Goal: Information Seeking & Learning: Learn about a topic

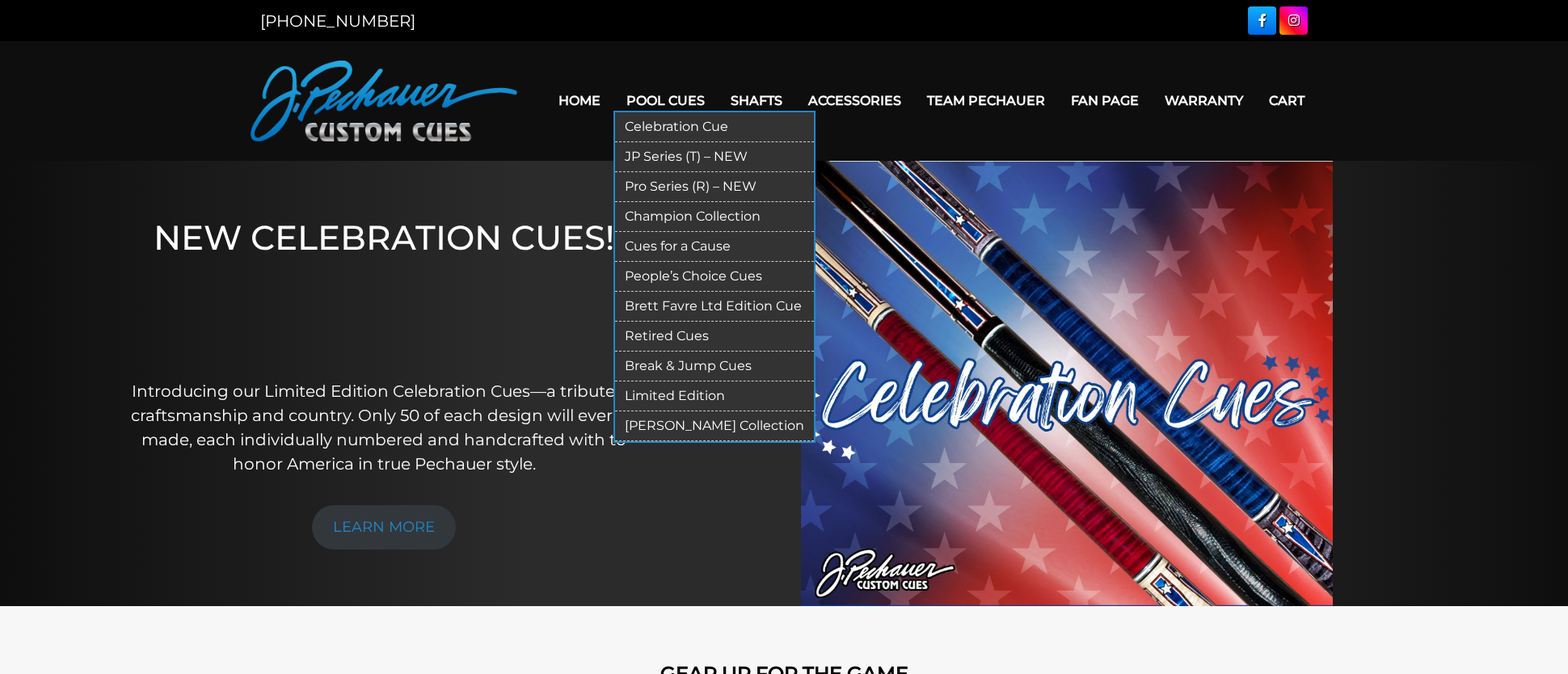
click at [650, 104] on link "Pool Cues" at bounding box center [666, 100] width 104 height 42
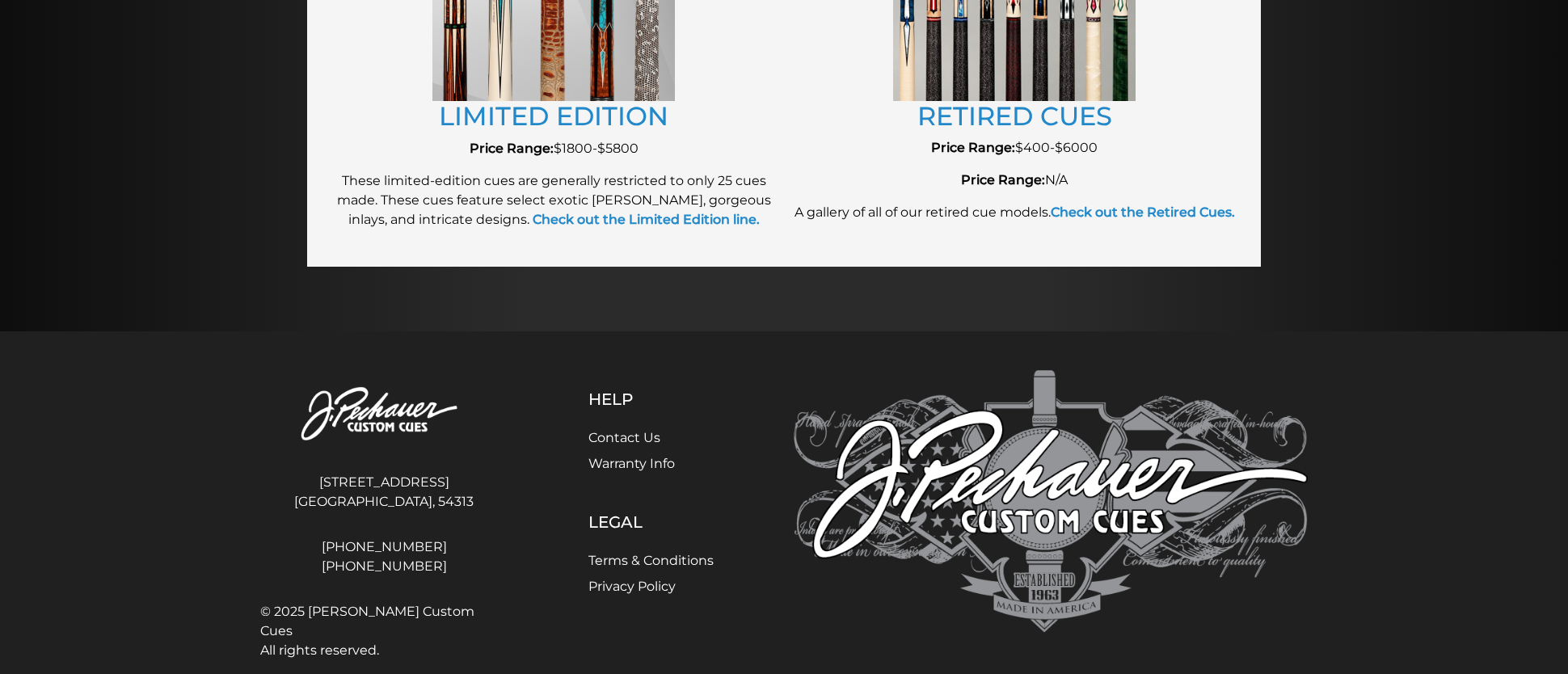
scroll to position [2036, 0]
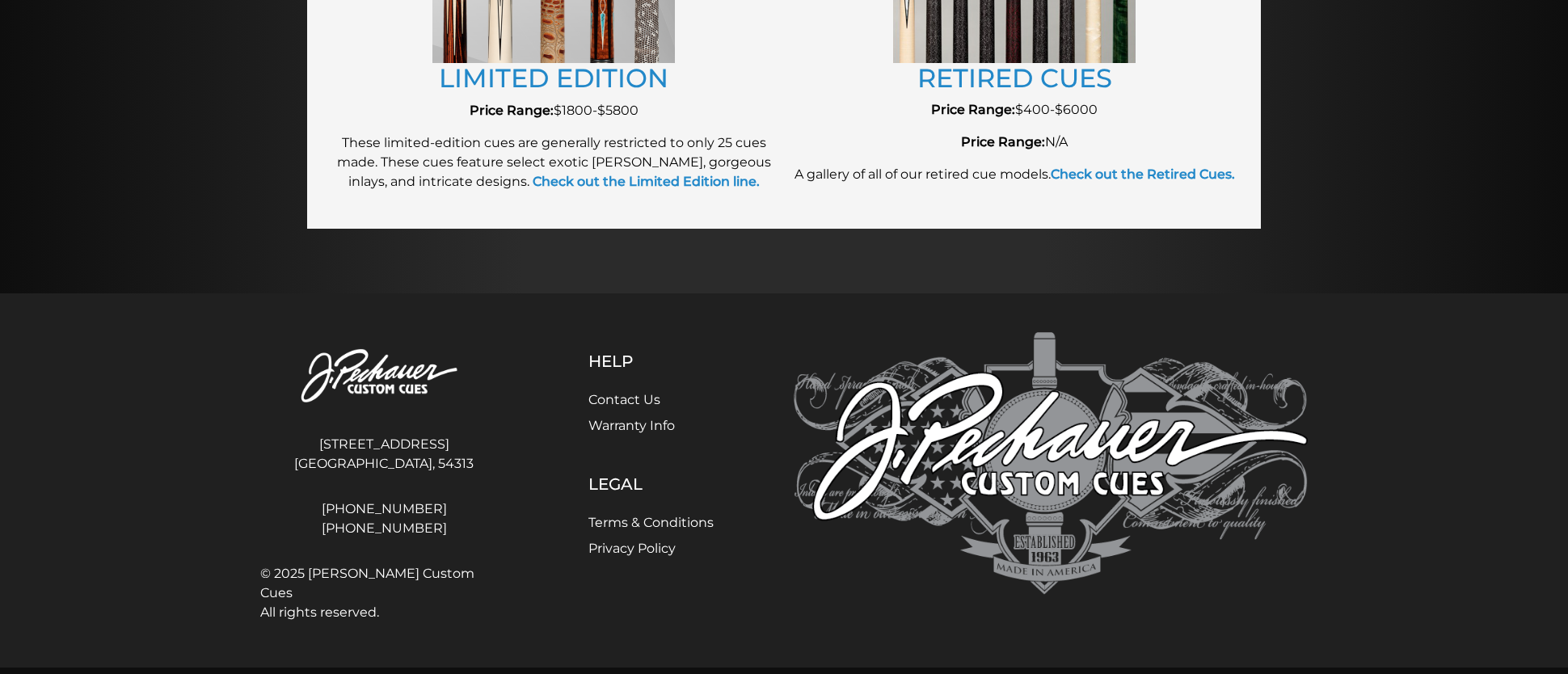
click at [631, 406] on link "Contact Us" at bounding box center [624, 400] width 72 height 15
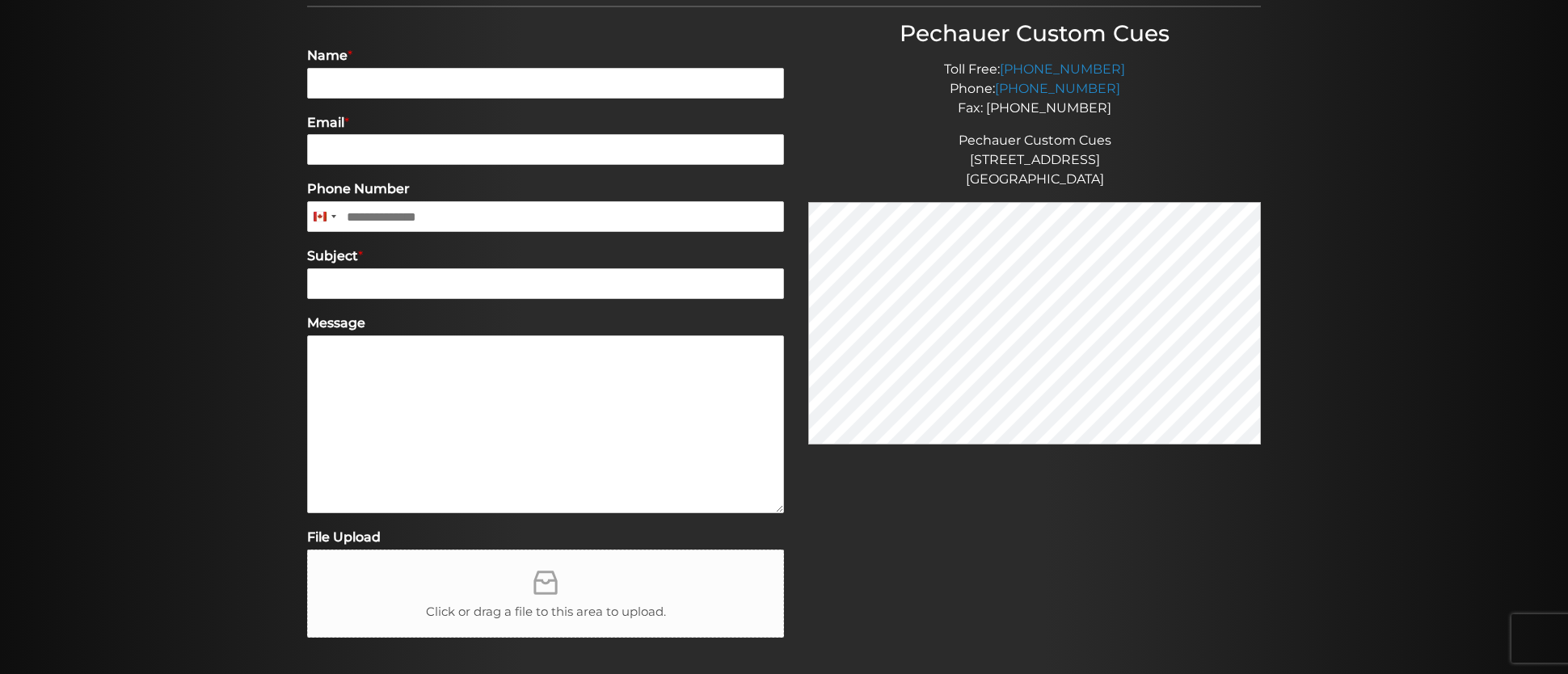
scroll to position [116, 0]
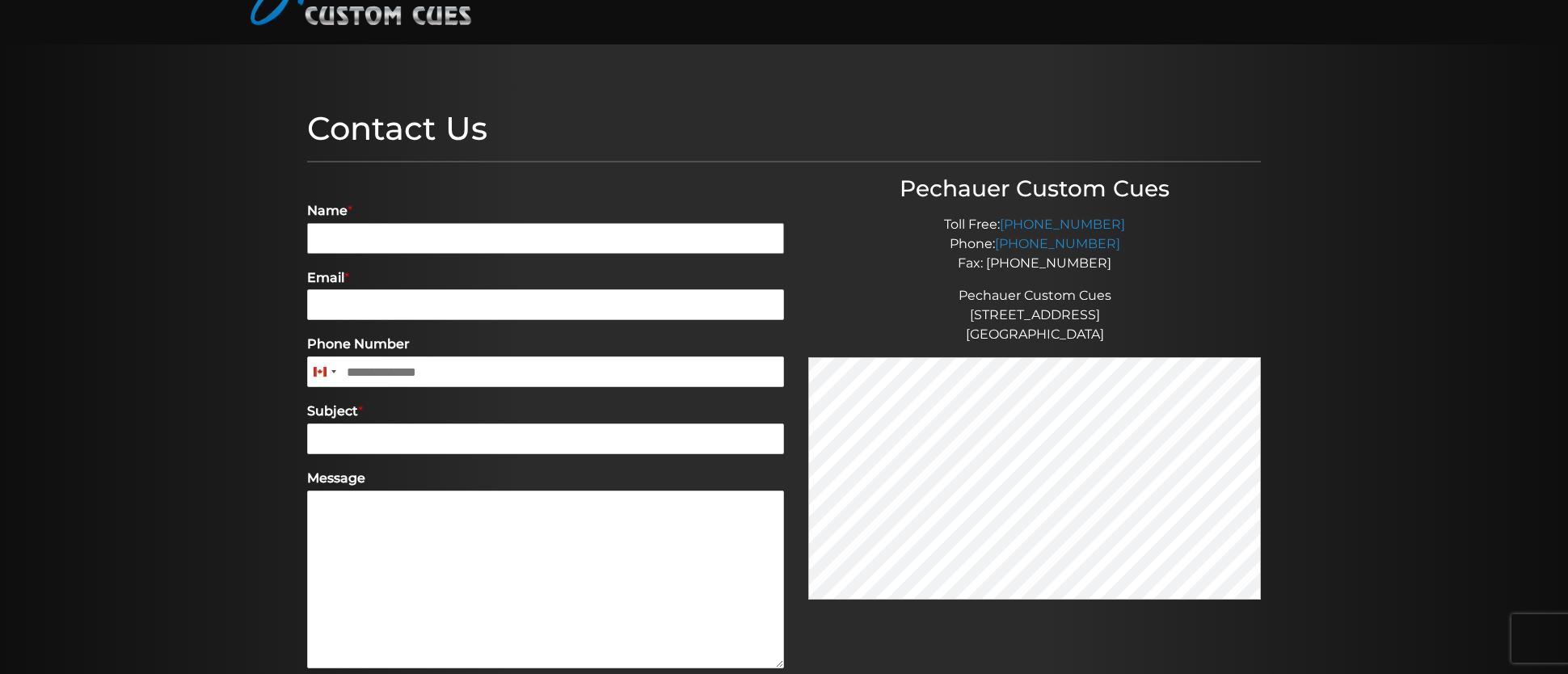
click at [373, 233] on input "Name *" at bounding box center [546, 239] width 477 height 31
type input "**********"
click at [393, 368] on input "Phone Number" at bounding box center [546, 372] width 477 height 31
type input "**********"
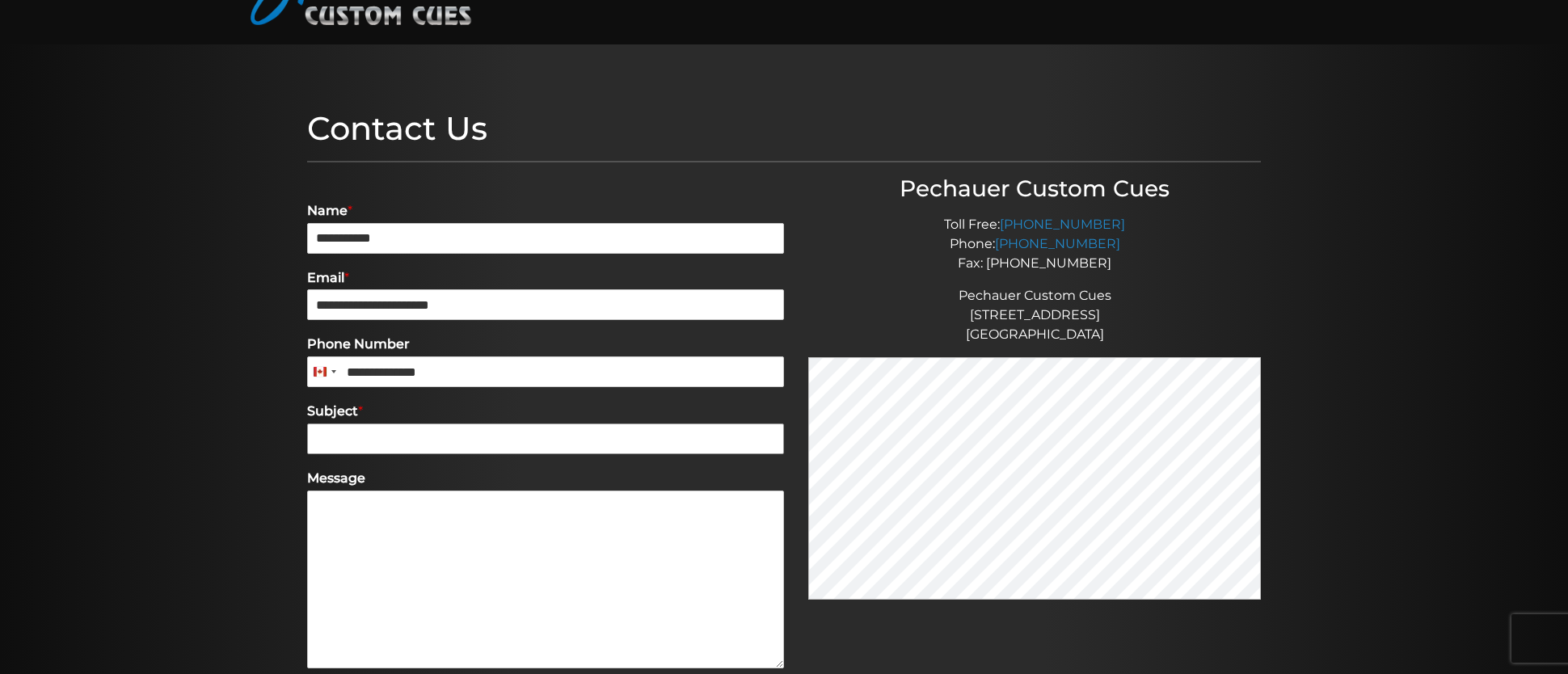
click at [526, 432] on input "Subject *" at bounding box center [546, 439] width 477 height 31
paste input "**********"
type input "**********"
click at [528, 570] on textarea "Message" at bounding box center [546, 579] width 477 height 177
paste textarea "**********"
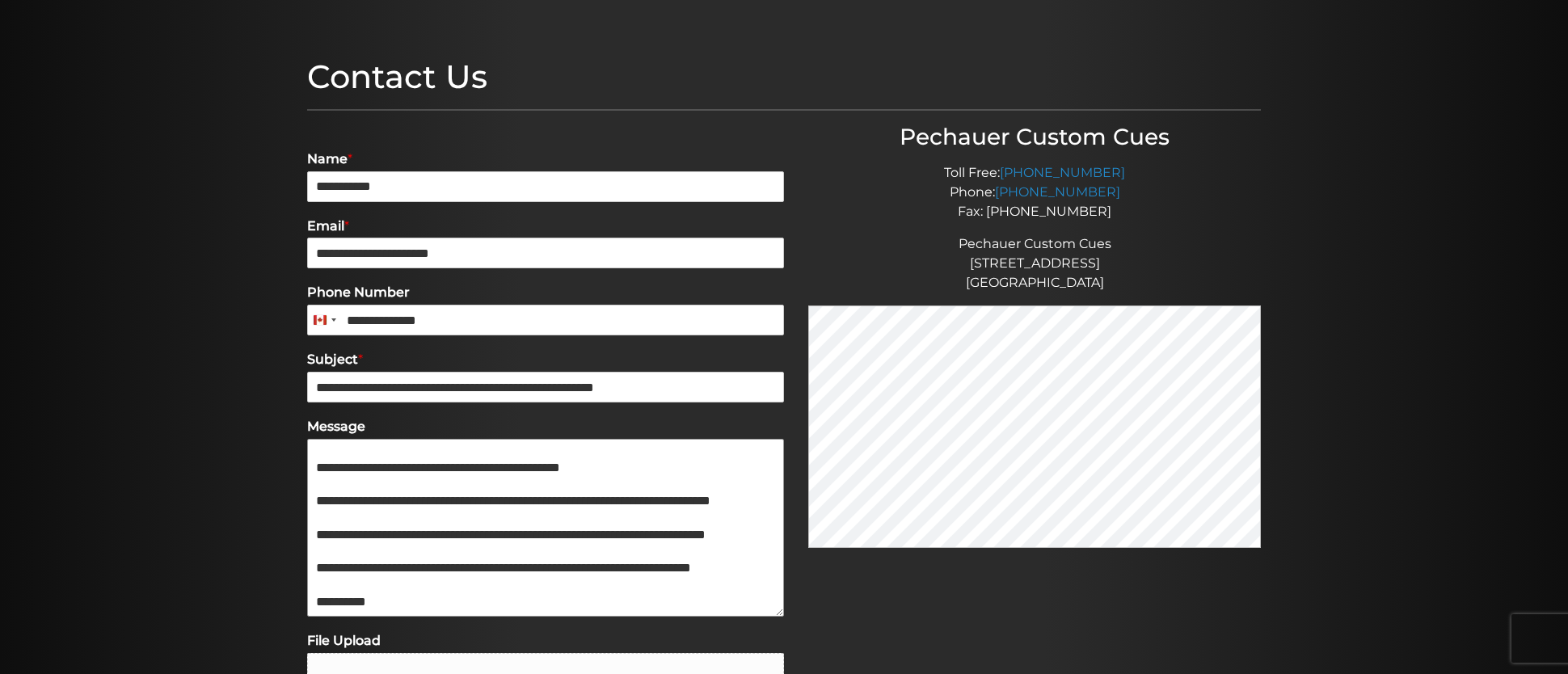
scroll to position [311, 0]
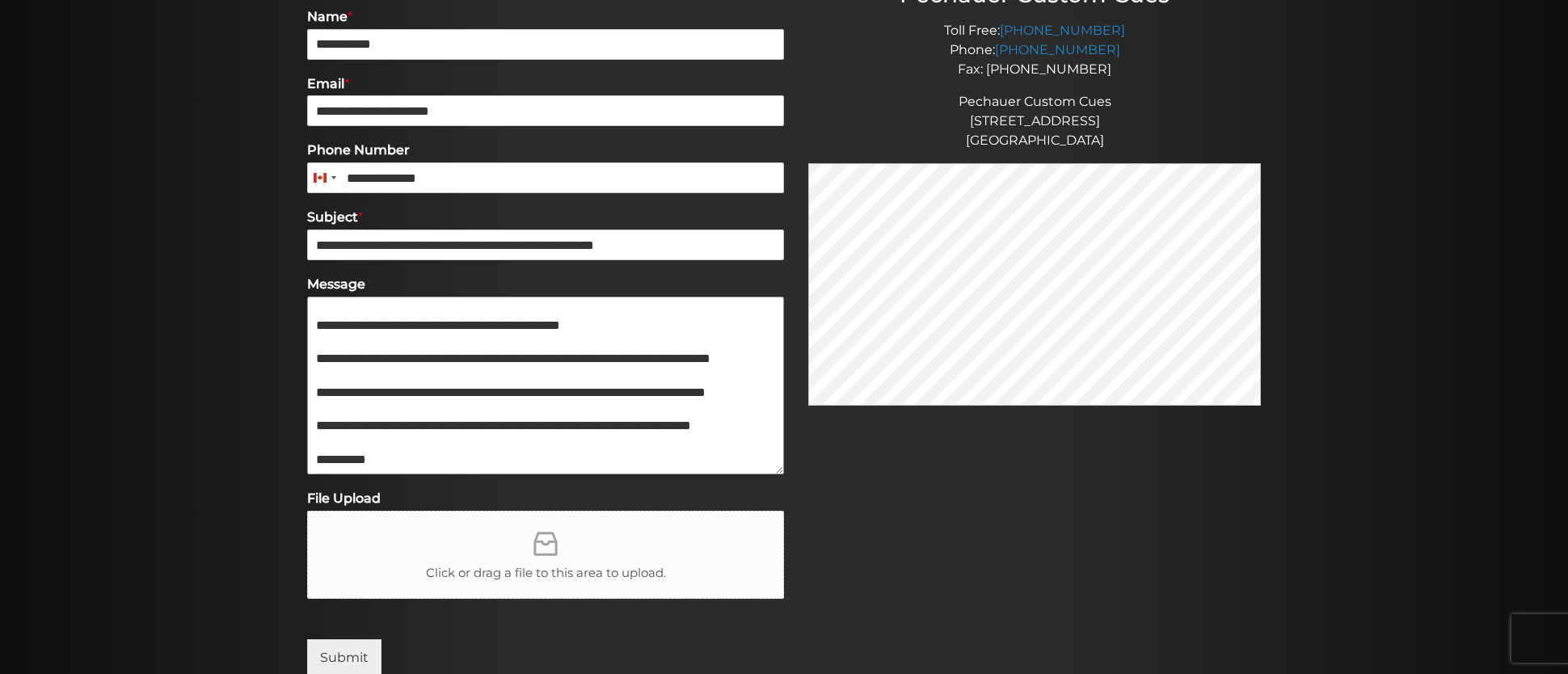
type textarea "**********"
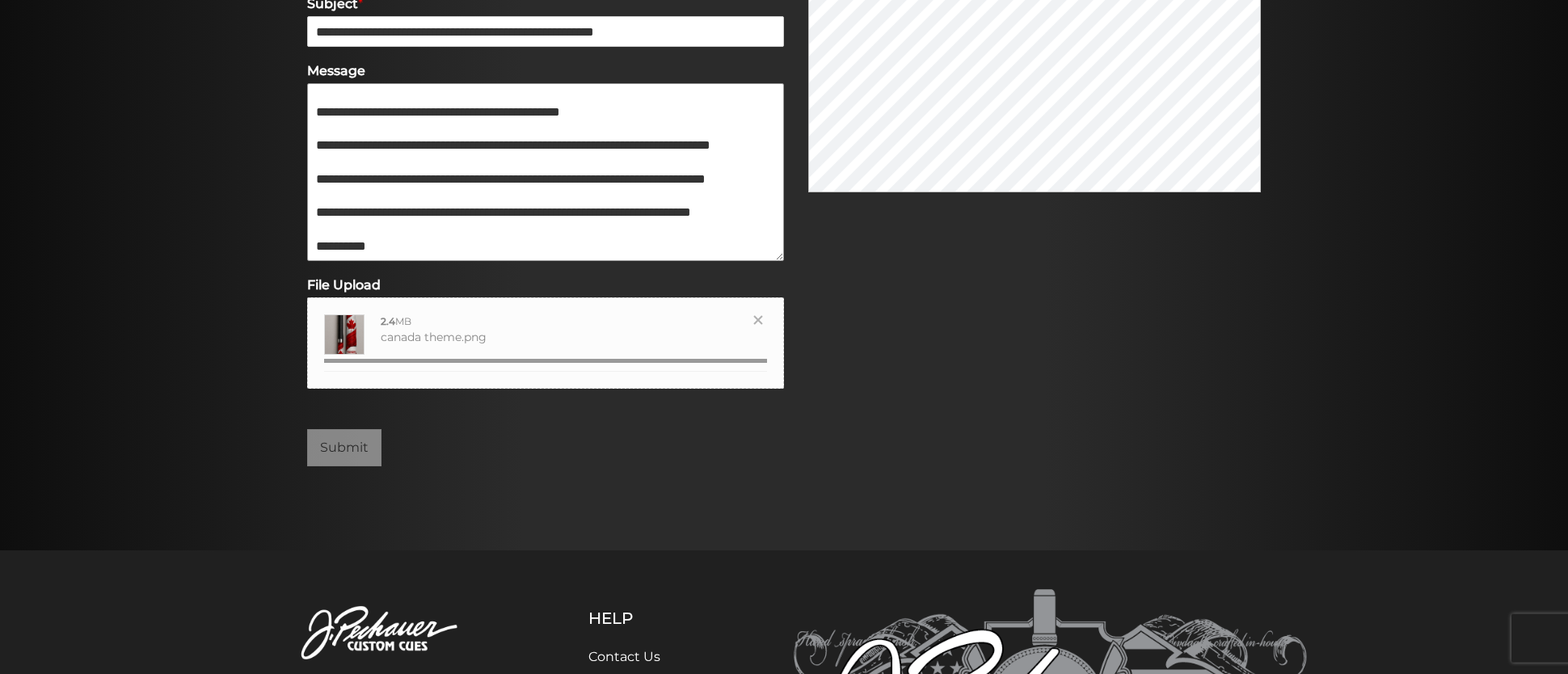
scroll to position [530, 0]
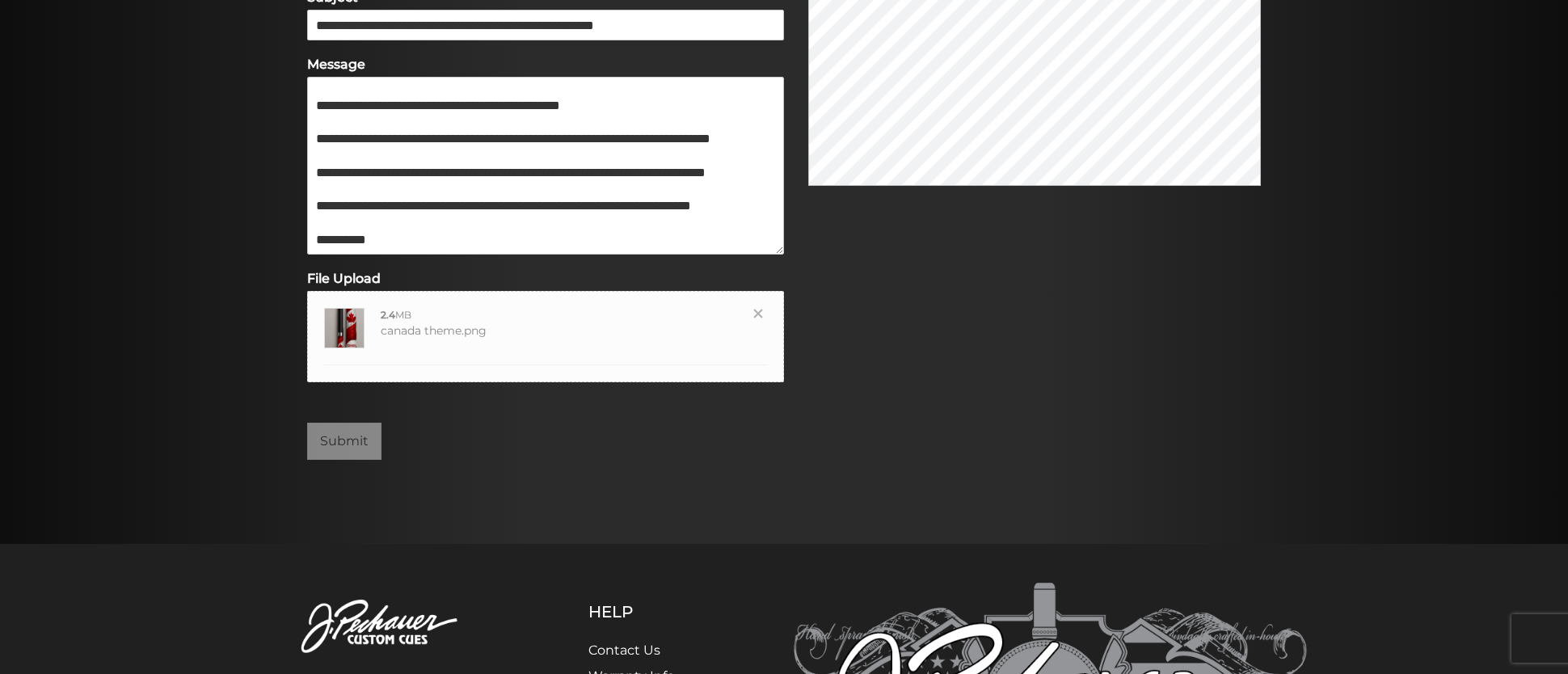
click at [443, 429] on div "Submit" at bounding box center [546, 436] width 477 height 45
click at [345, 446] on div at bounding box center [344, 436] width 74 height 45
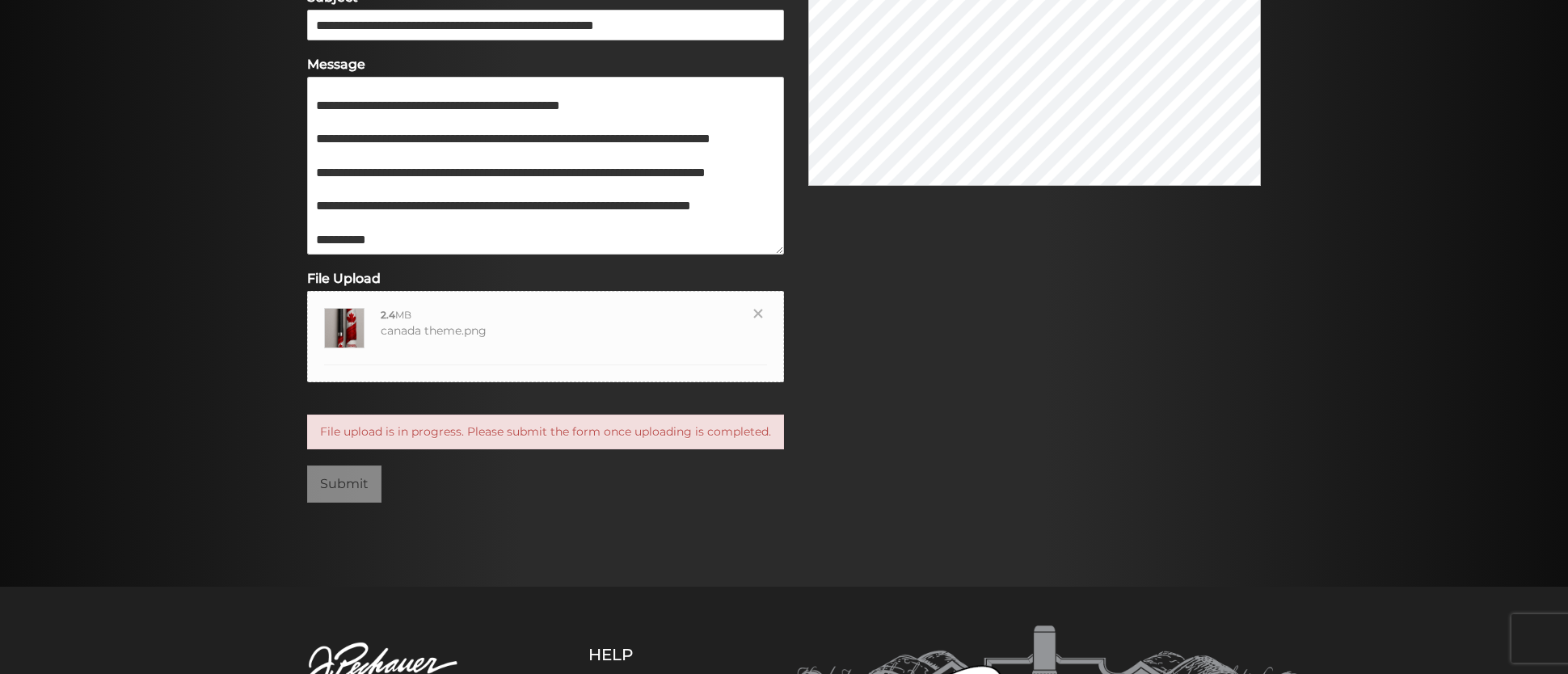
type input "**********"
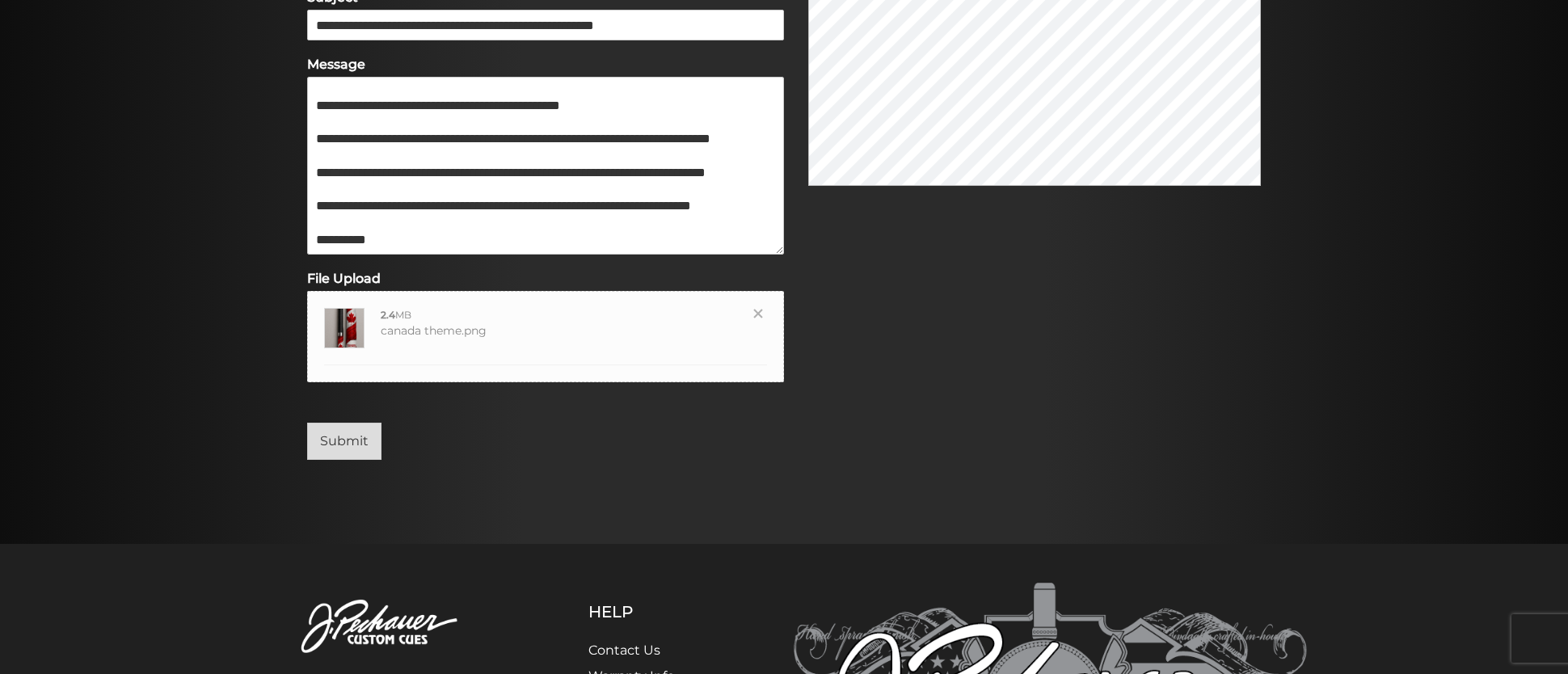
click at [368, 443] on button "Submit" at bounding box center [345, 441] width 75 height 37
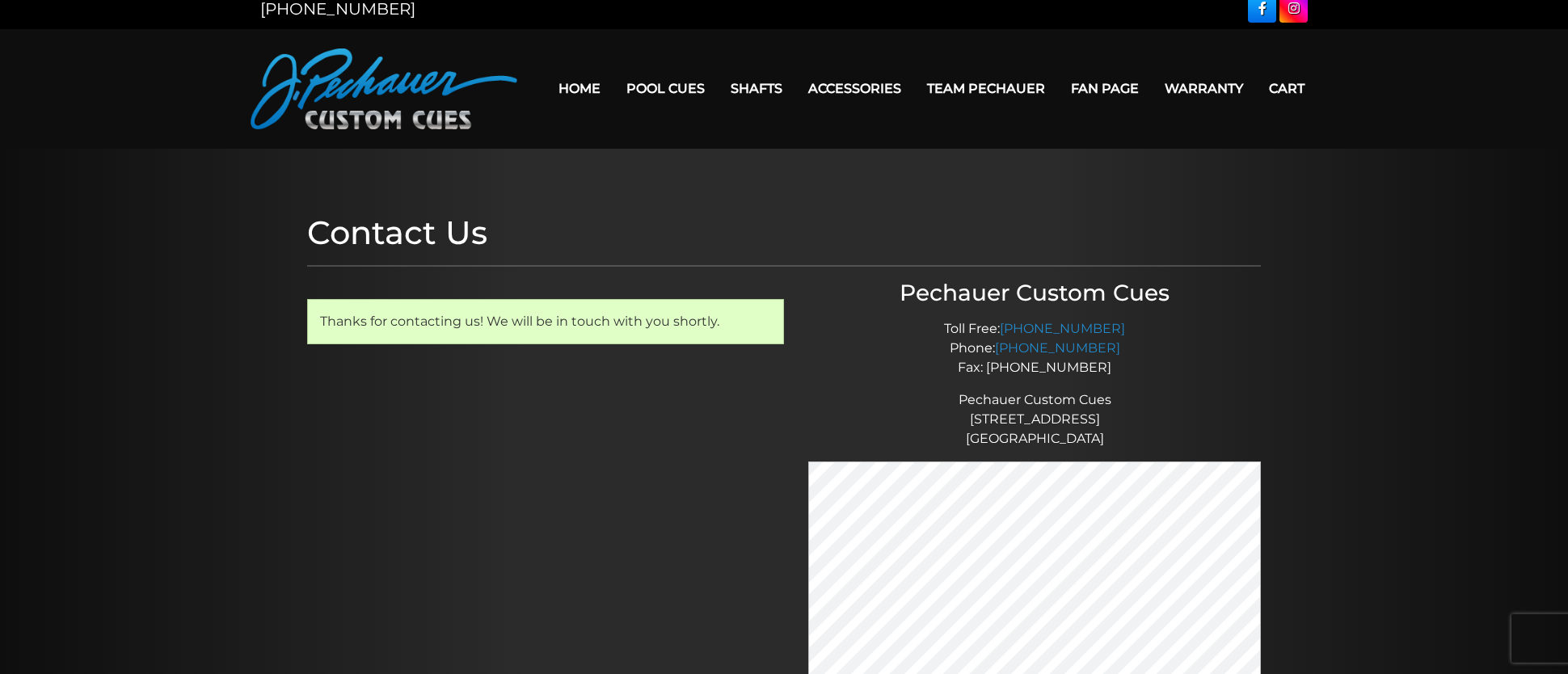
scroll to position [13, 0]
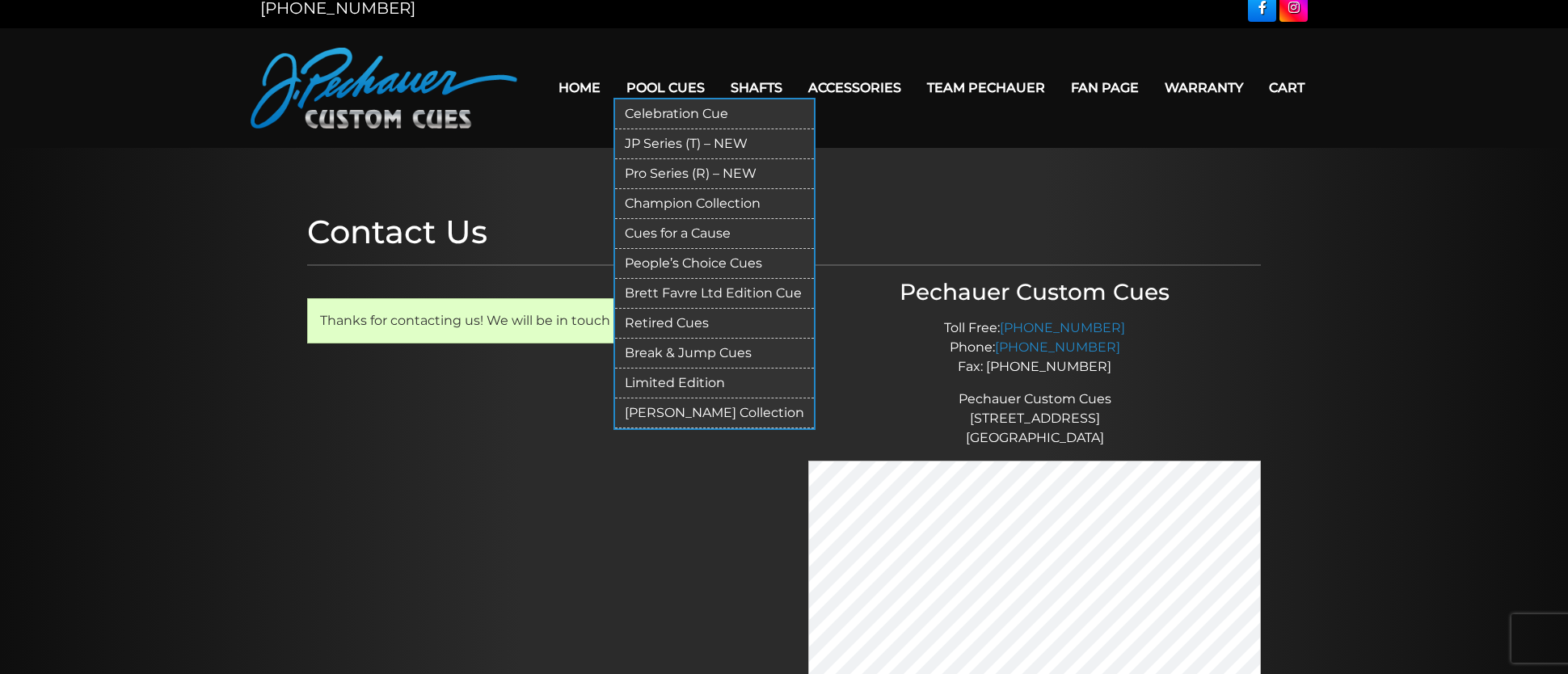
click at [657, 264] on link "People’s Choice Cues" at bounding box center [714, 263] width 199 height 30
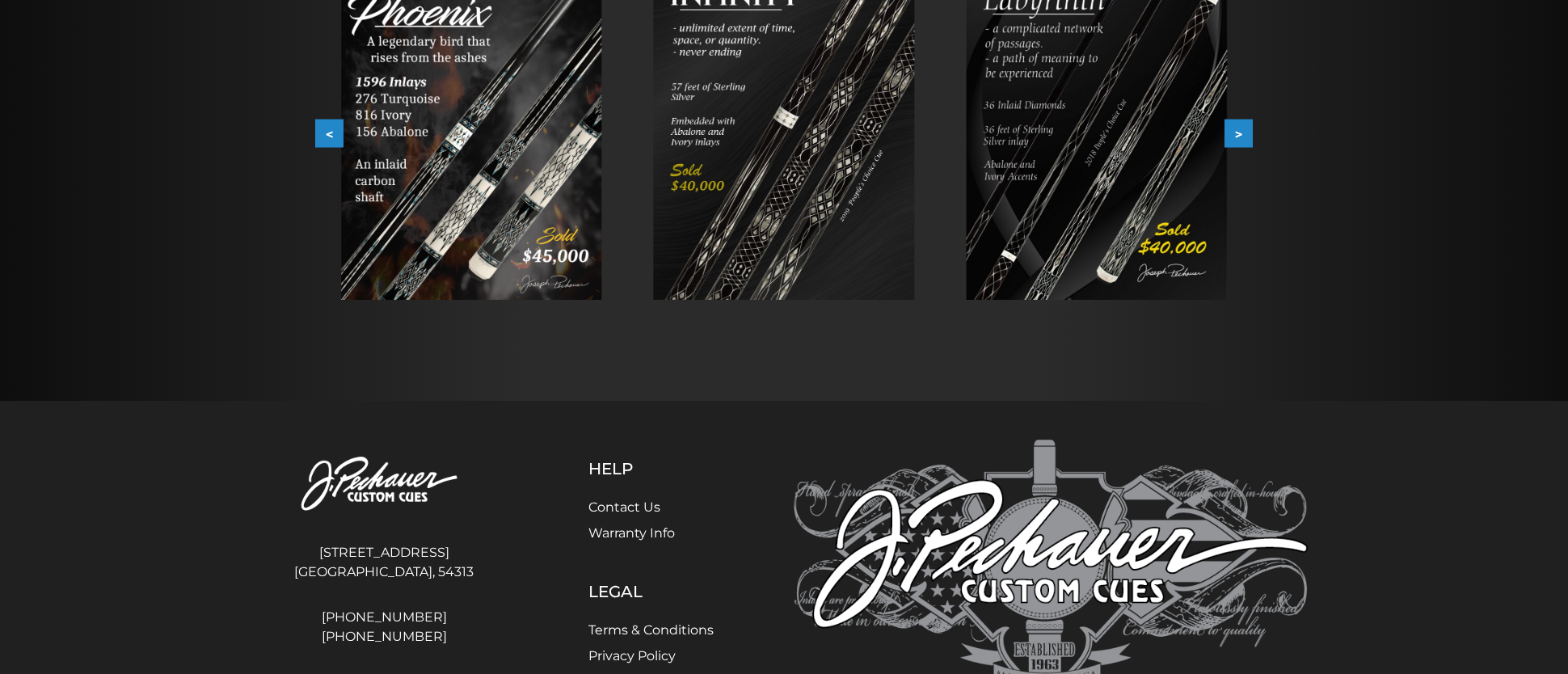
scroll to position [121, 0]
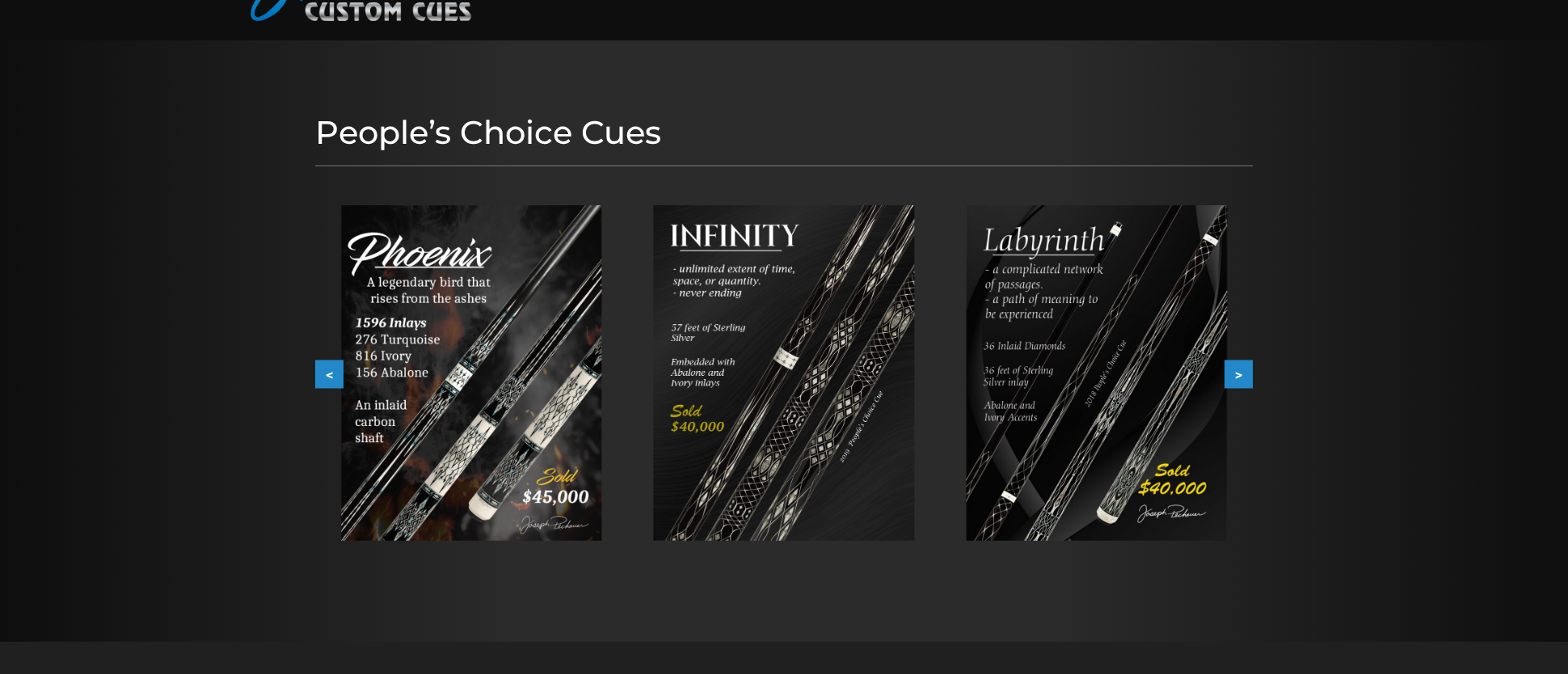
click at [1240, 375] on button ">" at bounding box center [1238, 374] width 28 height 28
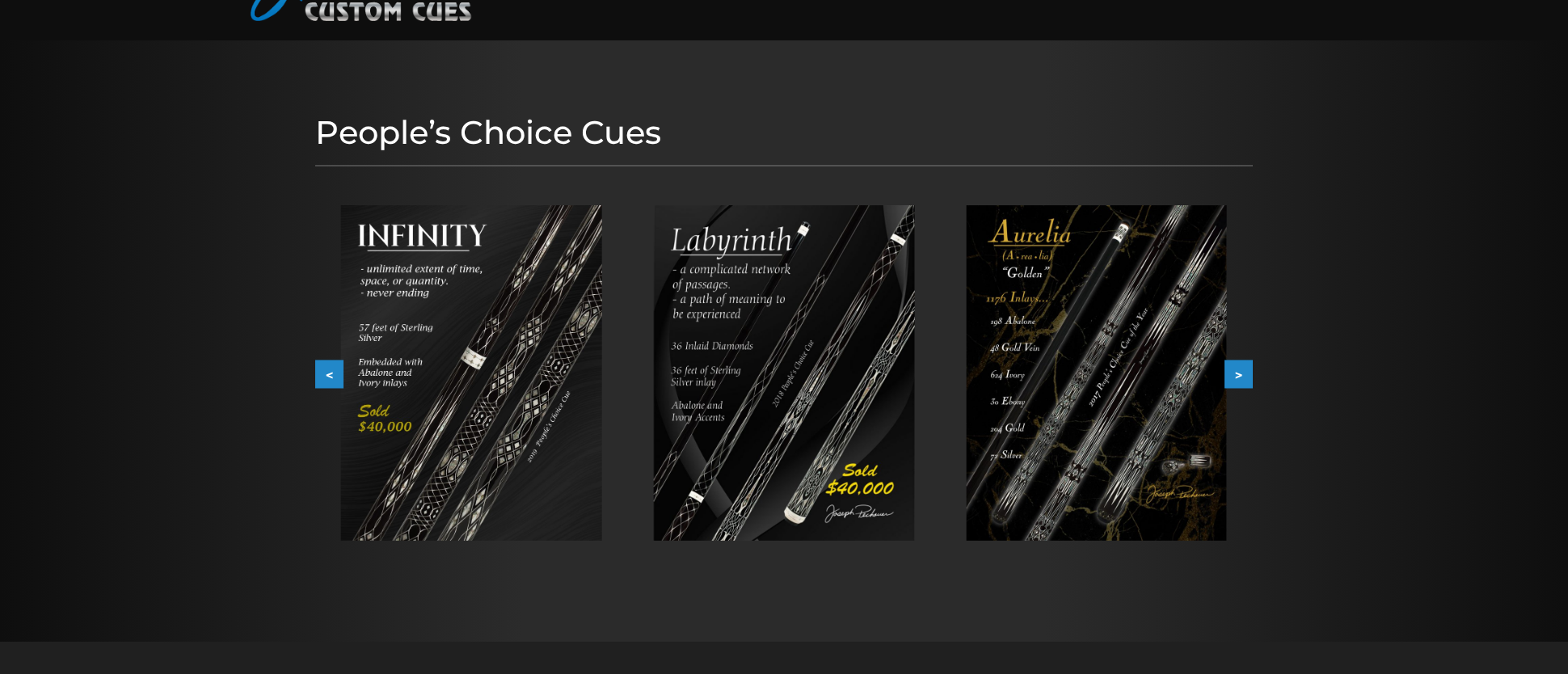
click at [1242, 374] on button ">" at bounding box center [1238, 374] width 28 height 28
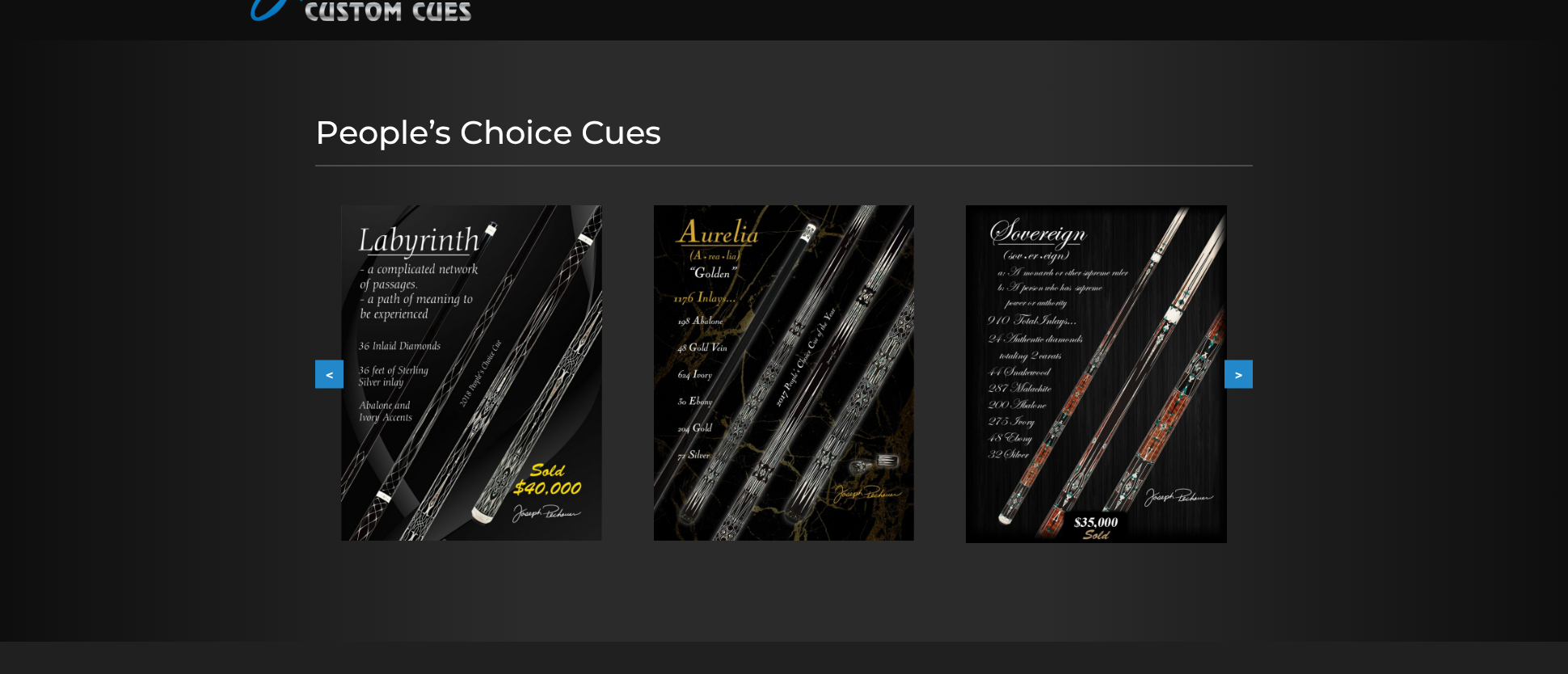
click at [1242, 374] on button ">" at bounding box center [1238, 374] width 28 height 28
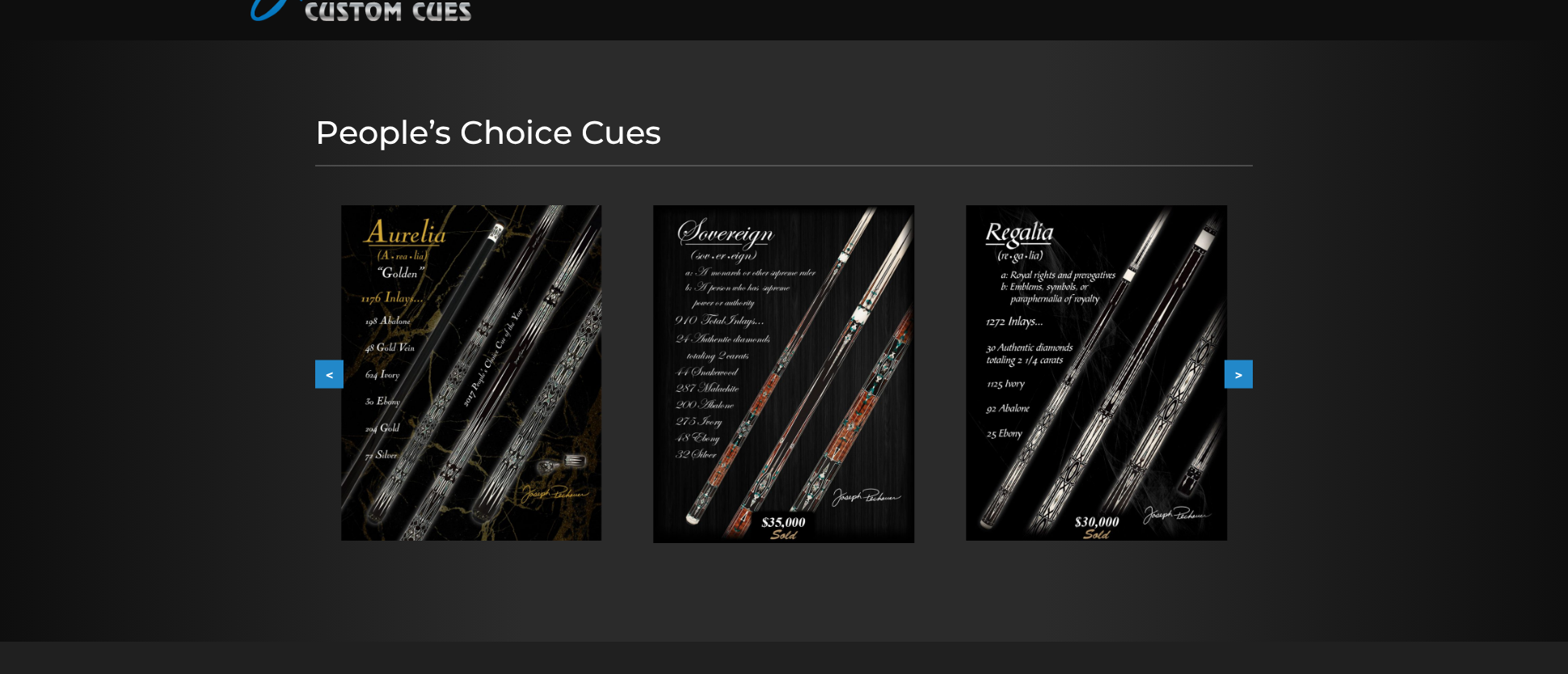
click at [1242, 374] on button ">" at bounding box center [1238, 374] width 28 height 28
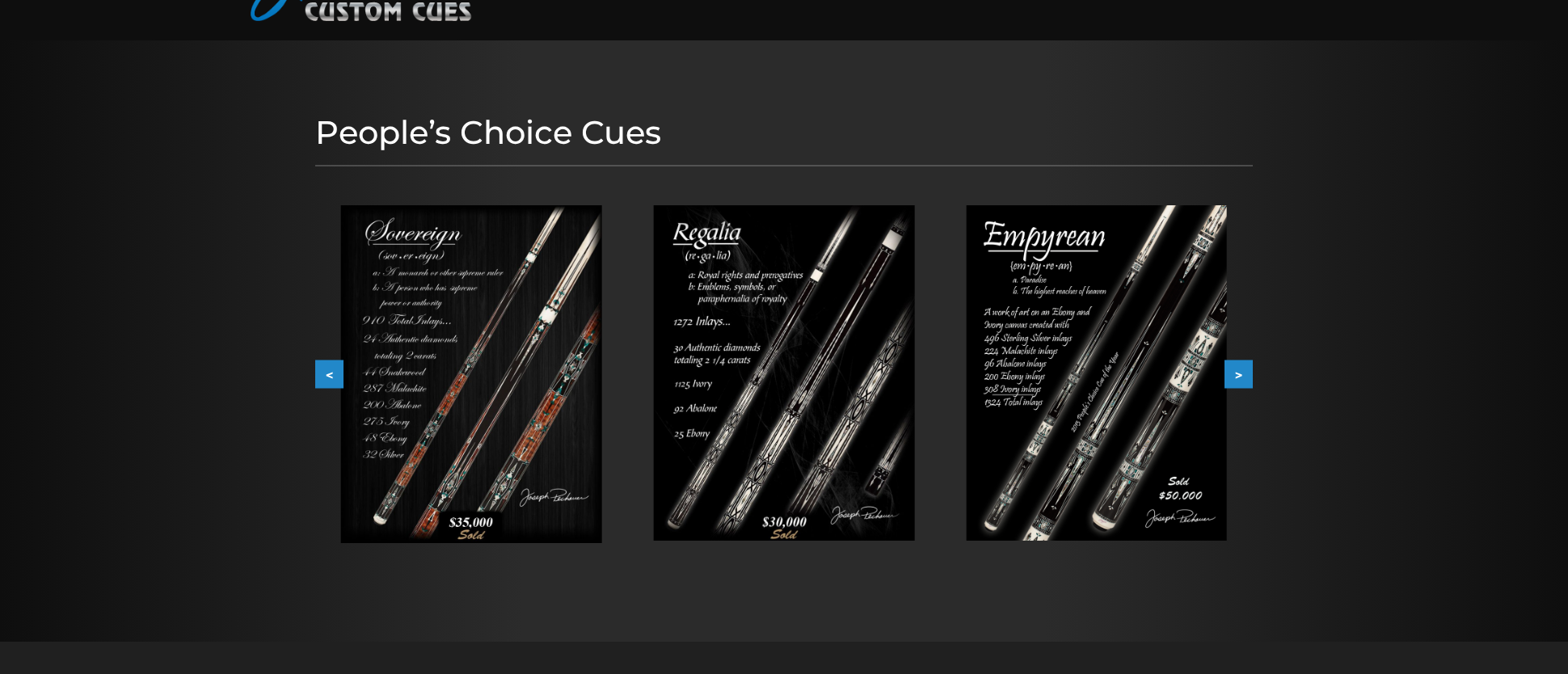
click at [1242, 374] on button ">" at bounding box center [1238, 374] width 28 height 28
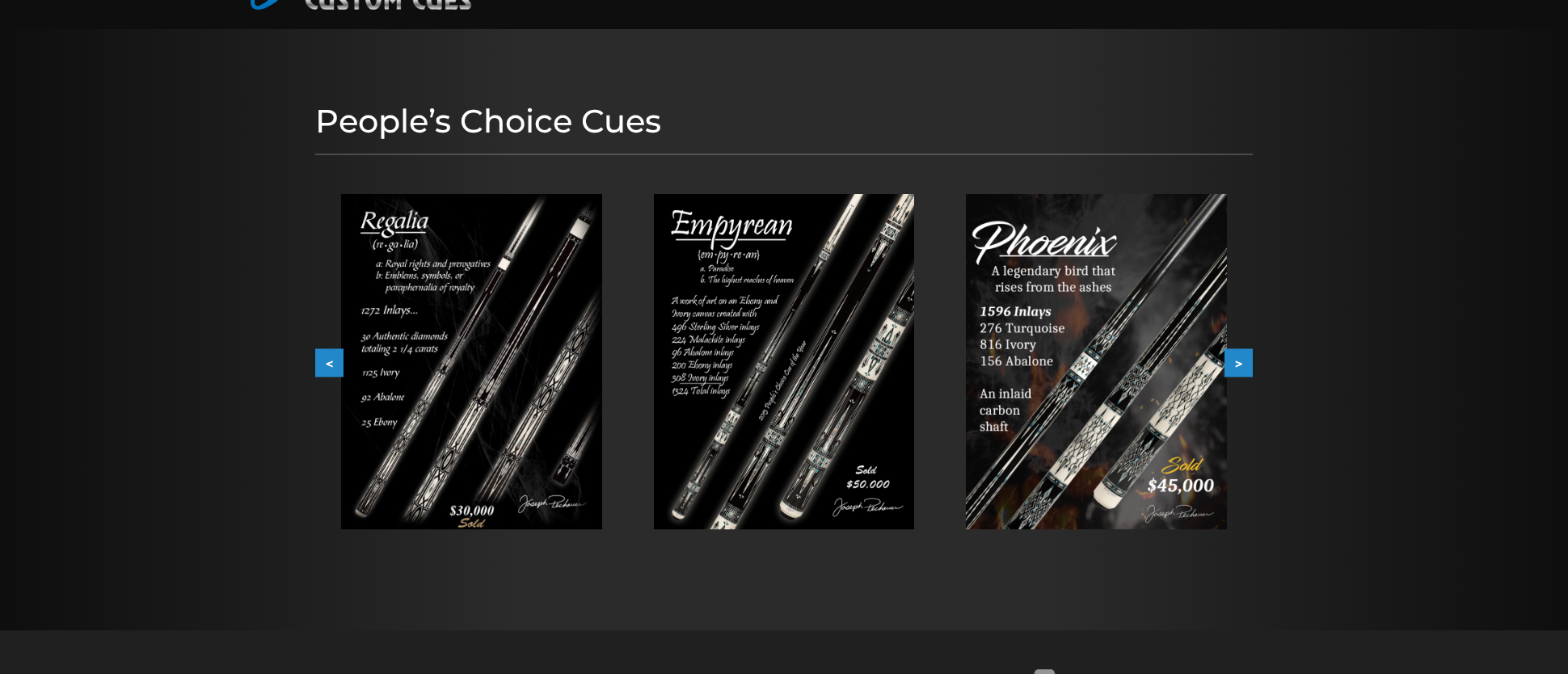
scroll to position [133, 0]
click at [1241, 374] on button ">" at bounding box center [1238, 361] width 28 height 28
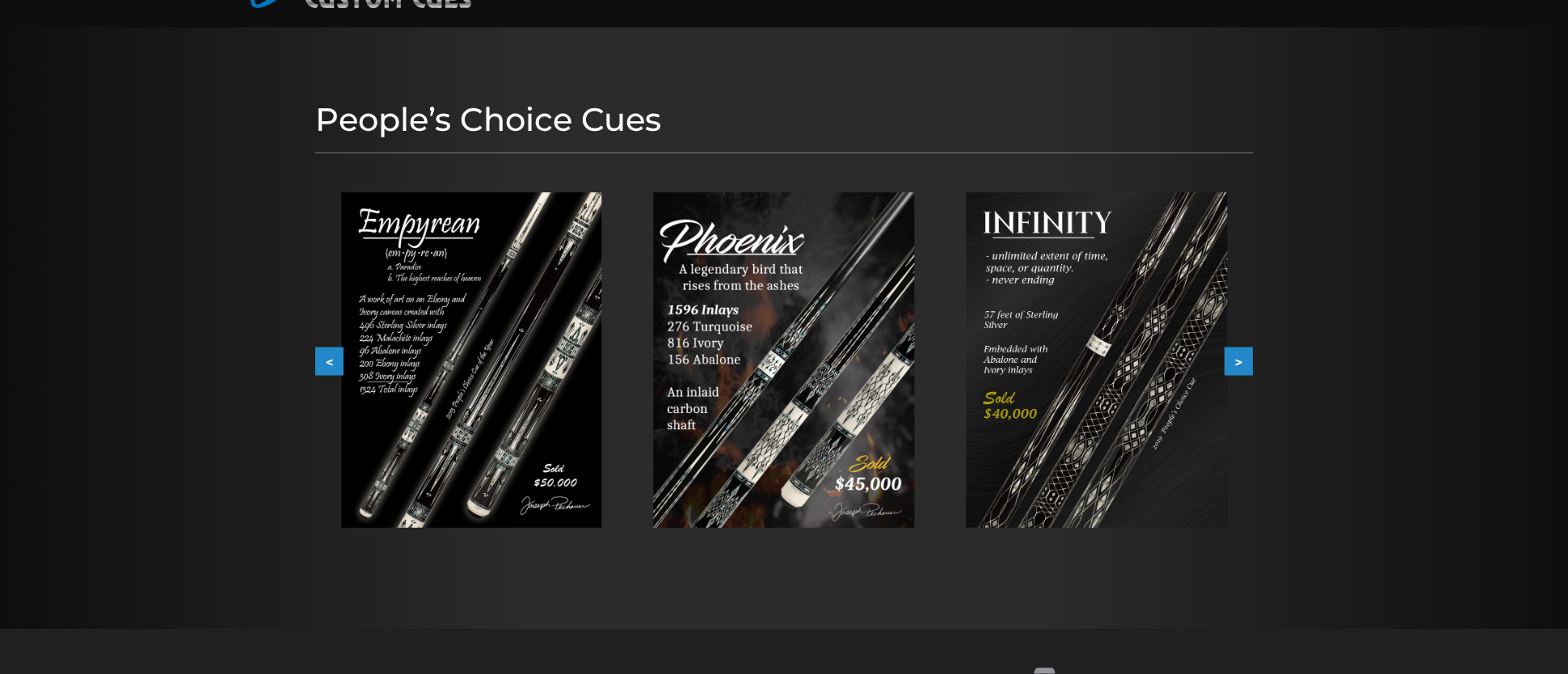
click at [1241, 374] on button ">" at bounding box center [1238, 361] width 28 height 28
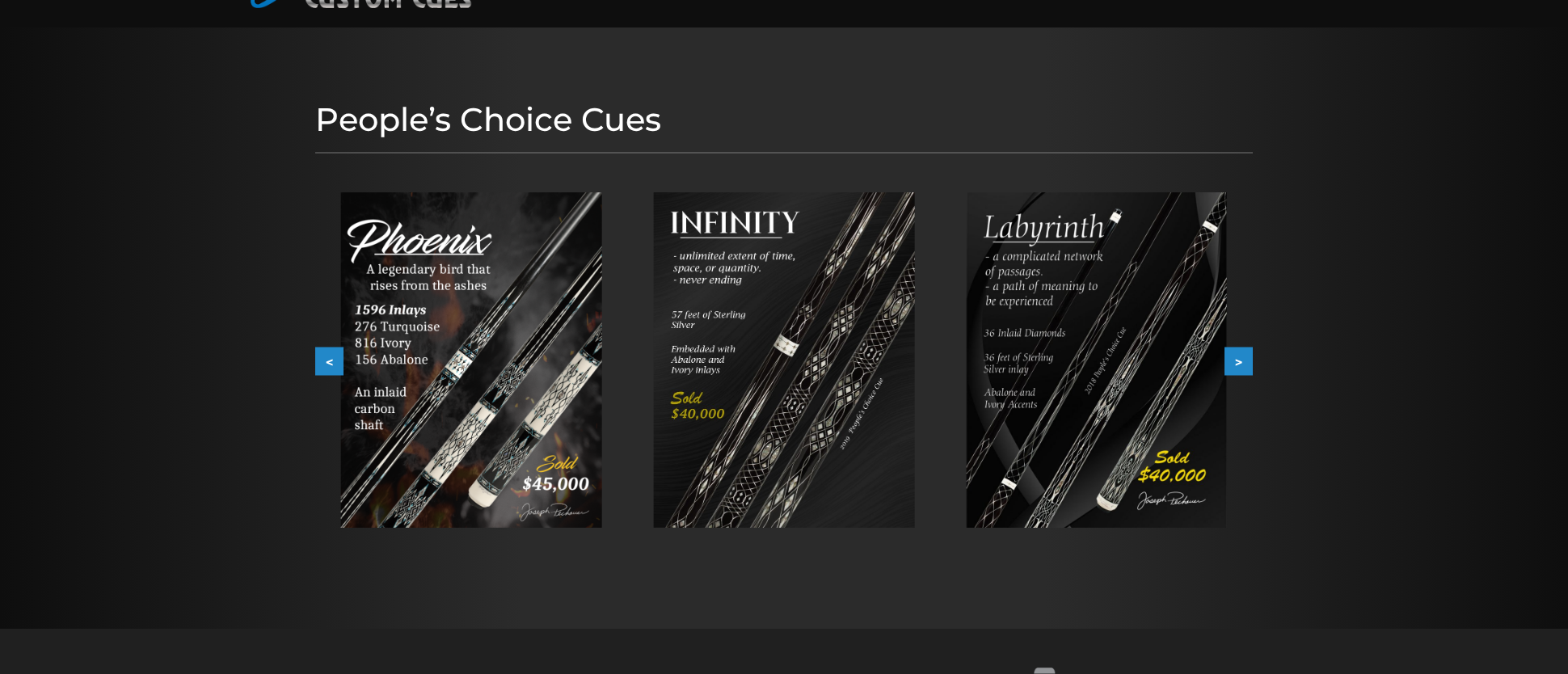
click at [1241, 374] on button ">" at bounding box center [1238, 361] width 28 height 28
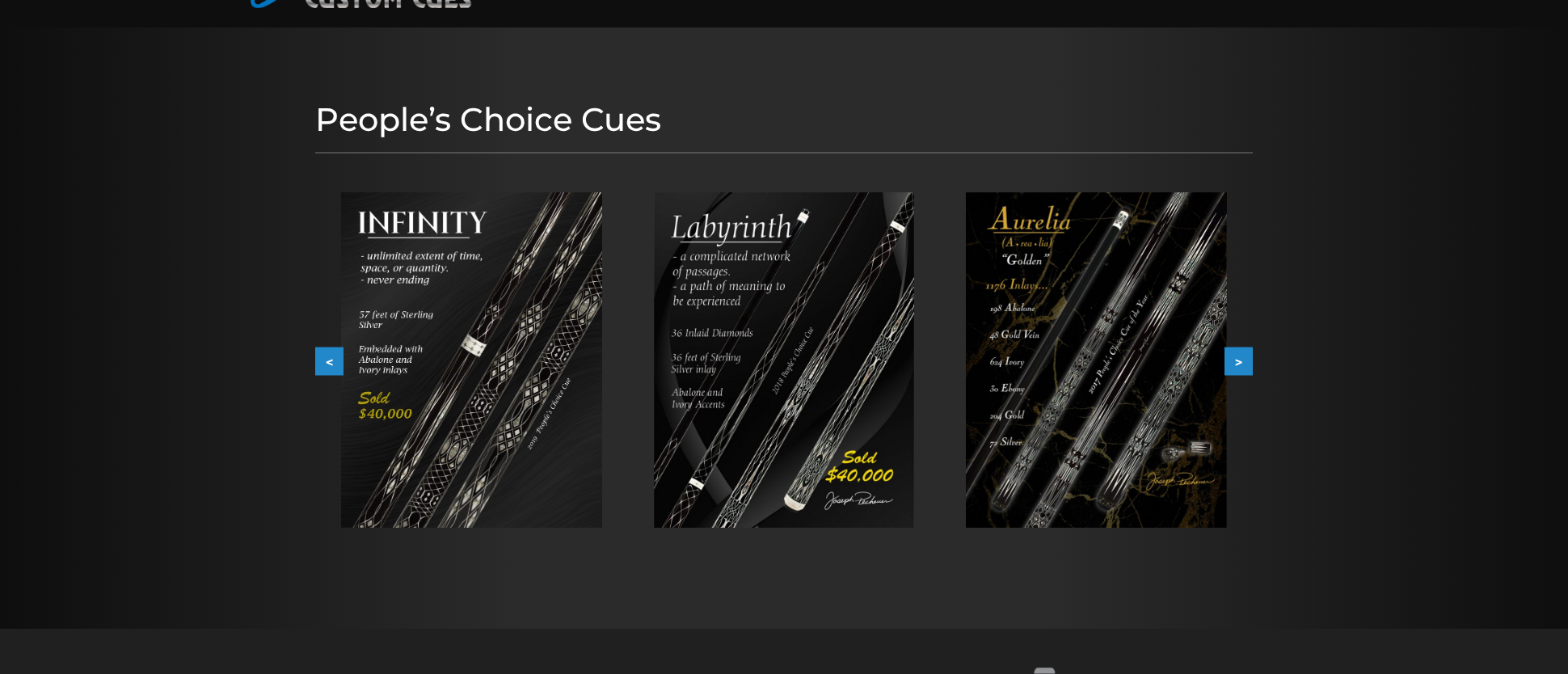
click at [1241, 374] on button ">" at bounding box center [1238, 361] width 28 height 28
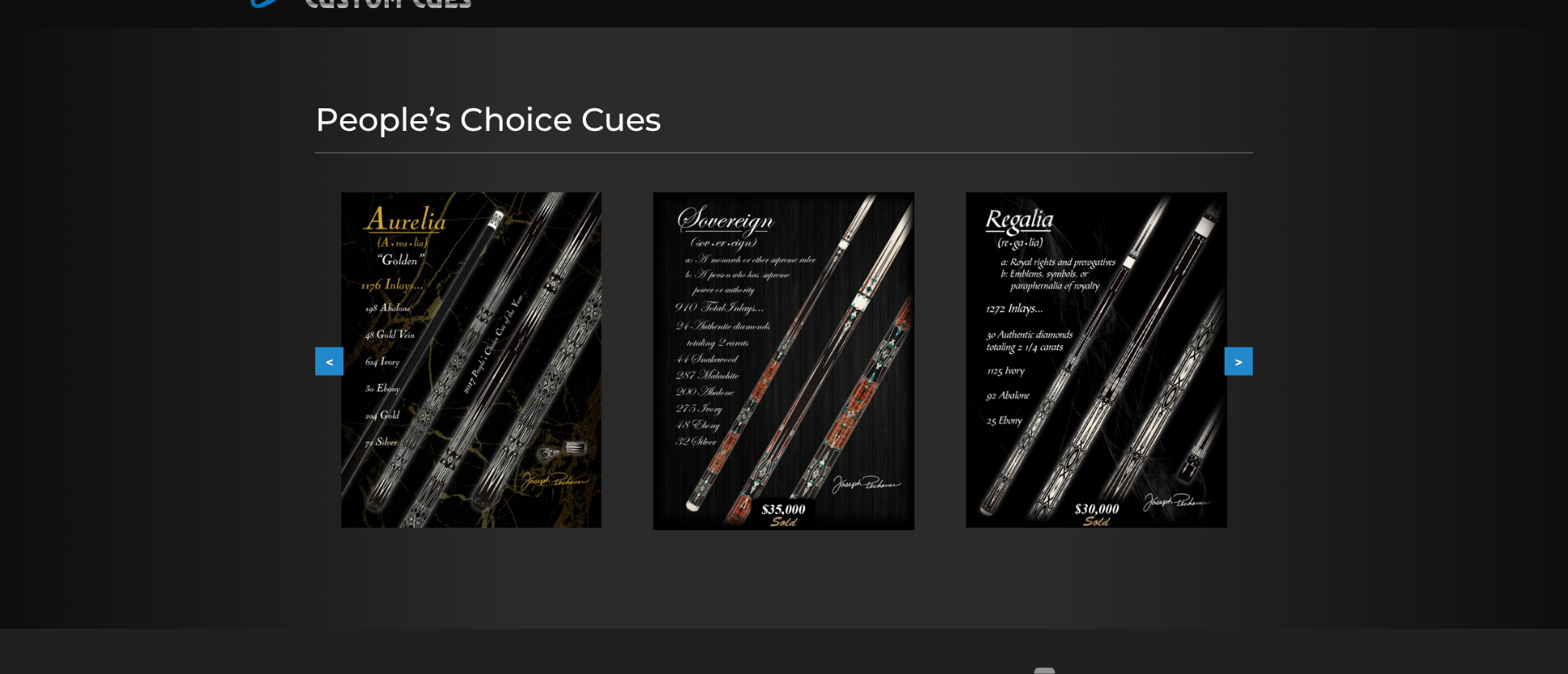
scroll to position [211, 0]
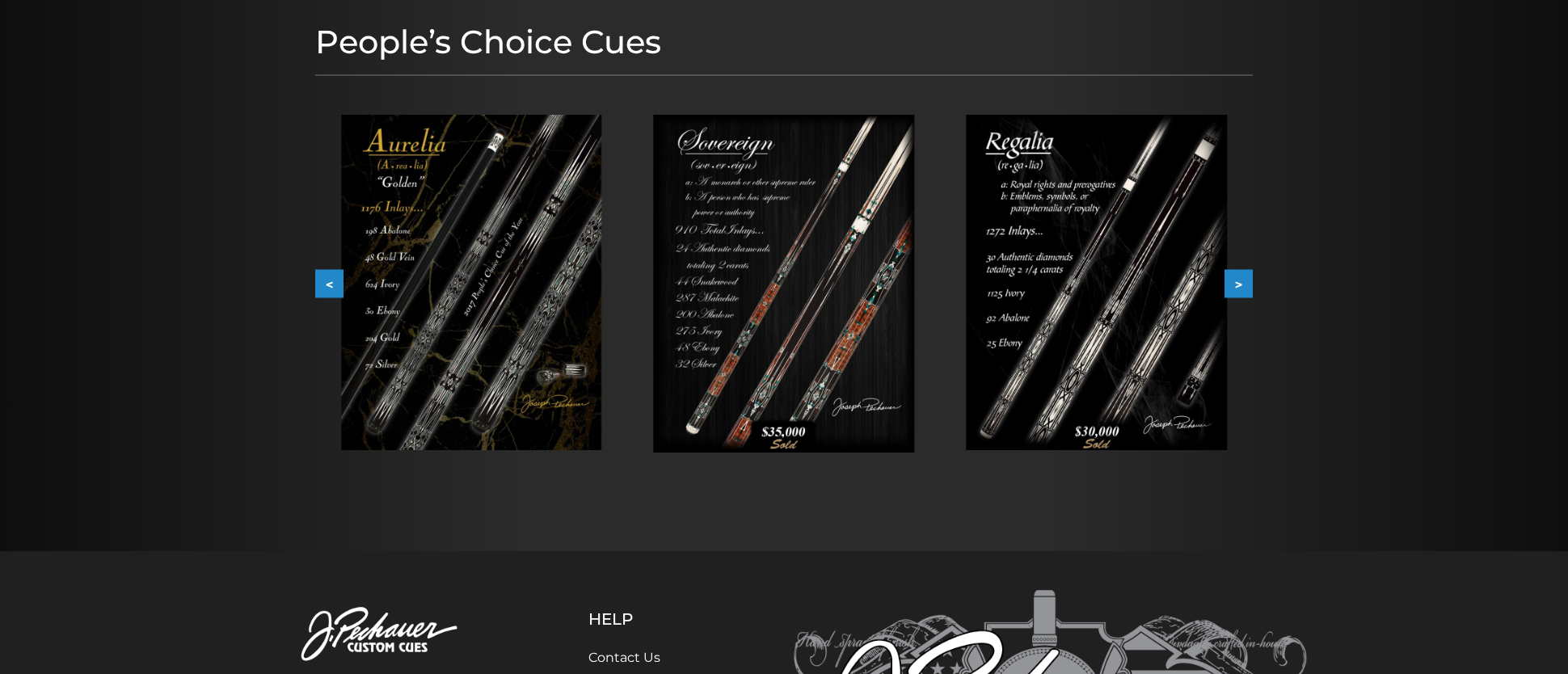
click at [338, 277] on button "<" at bounding box center [329, 284] width 28 height 28
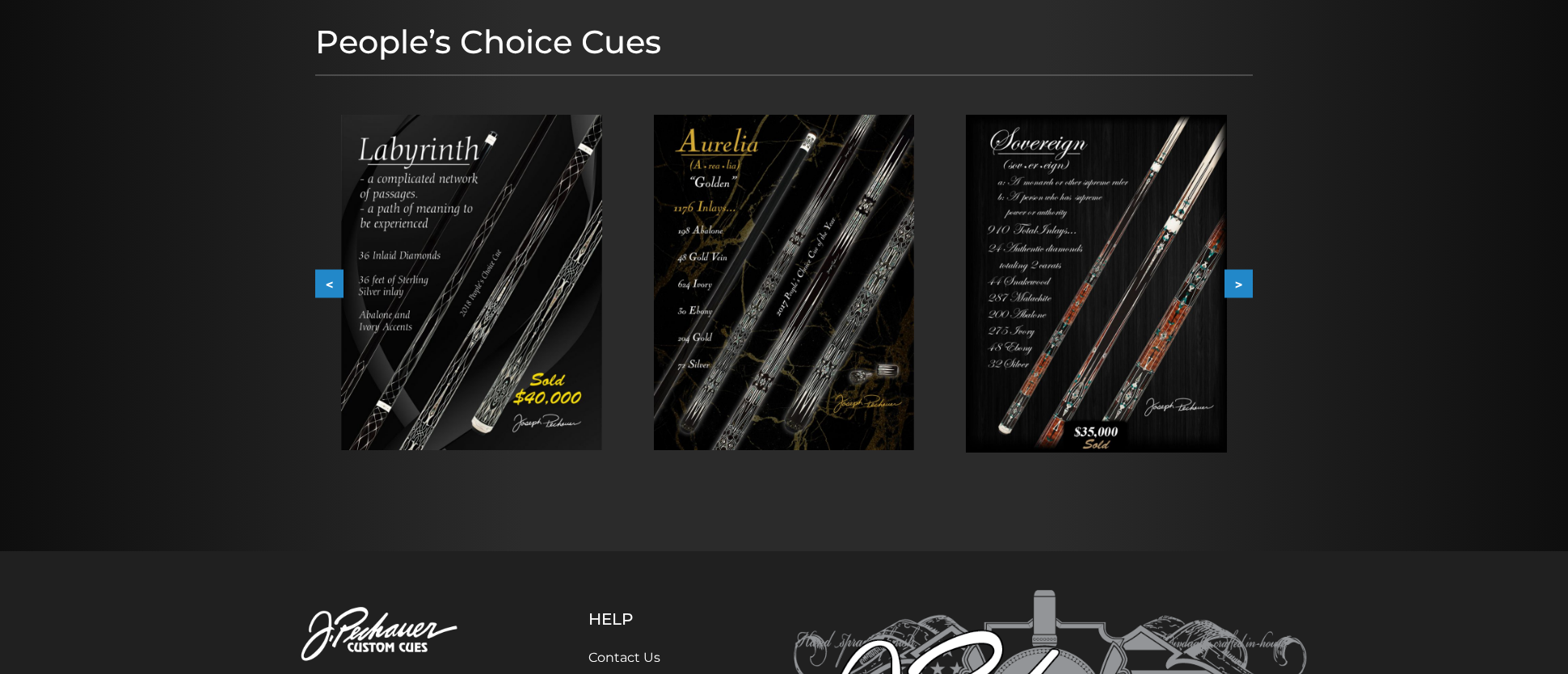
click at [338, 277] on button "<" at bounding box center [329, 284] width 28 height 28
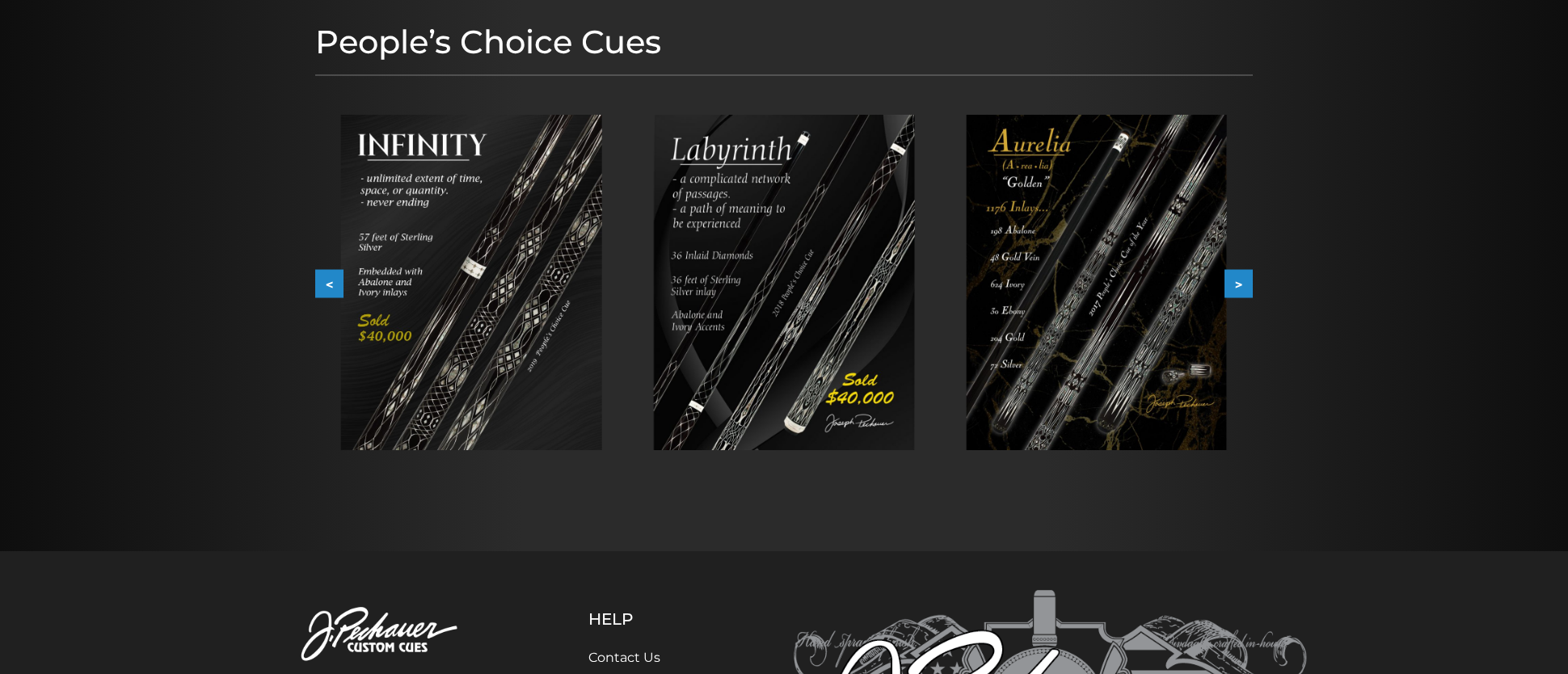
click at [338, 277] on button "<" at bounding box center [329, 284] width 28 height 28
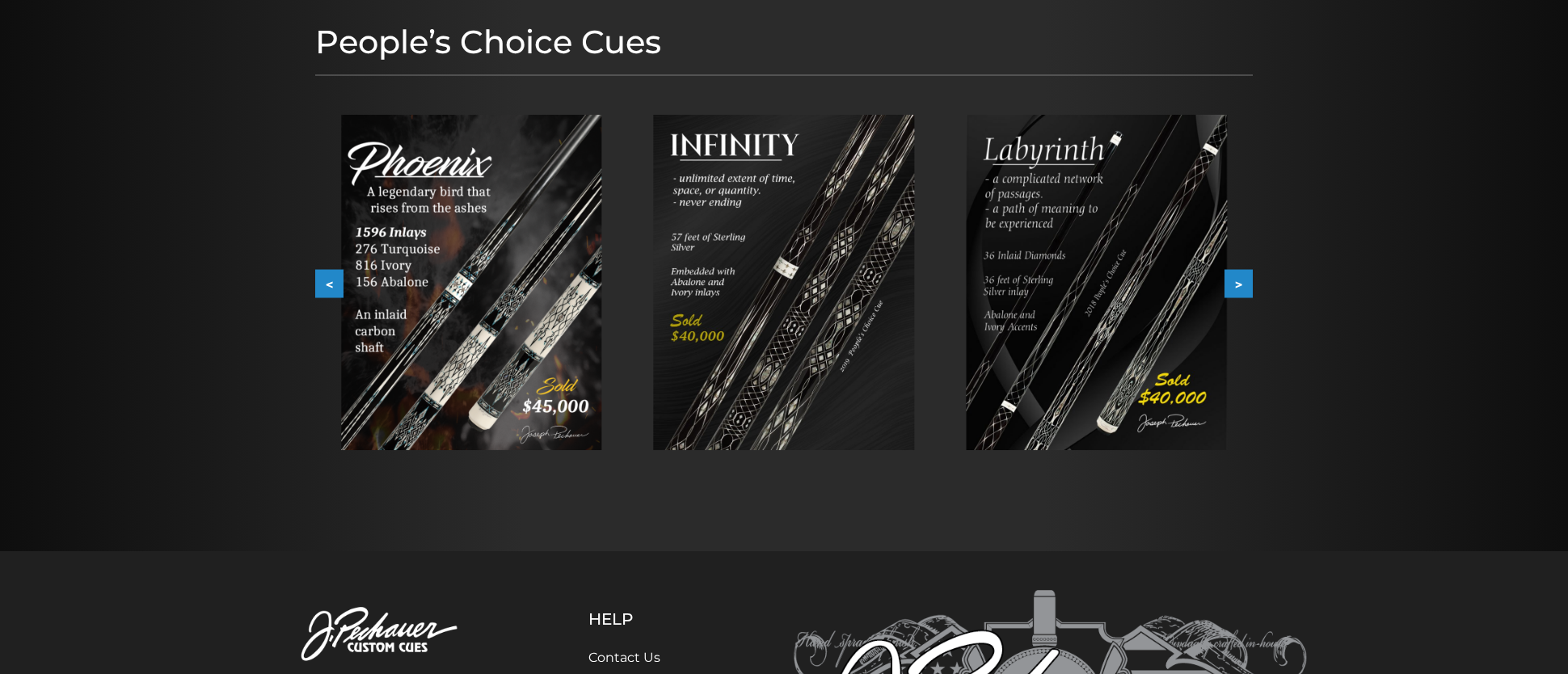
click at [338, 277] on button "<" at bounding box center [329, 284] width 28 height 28
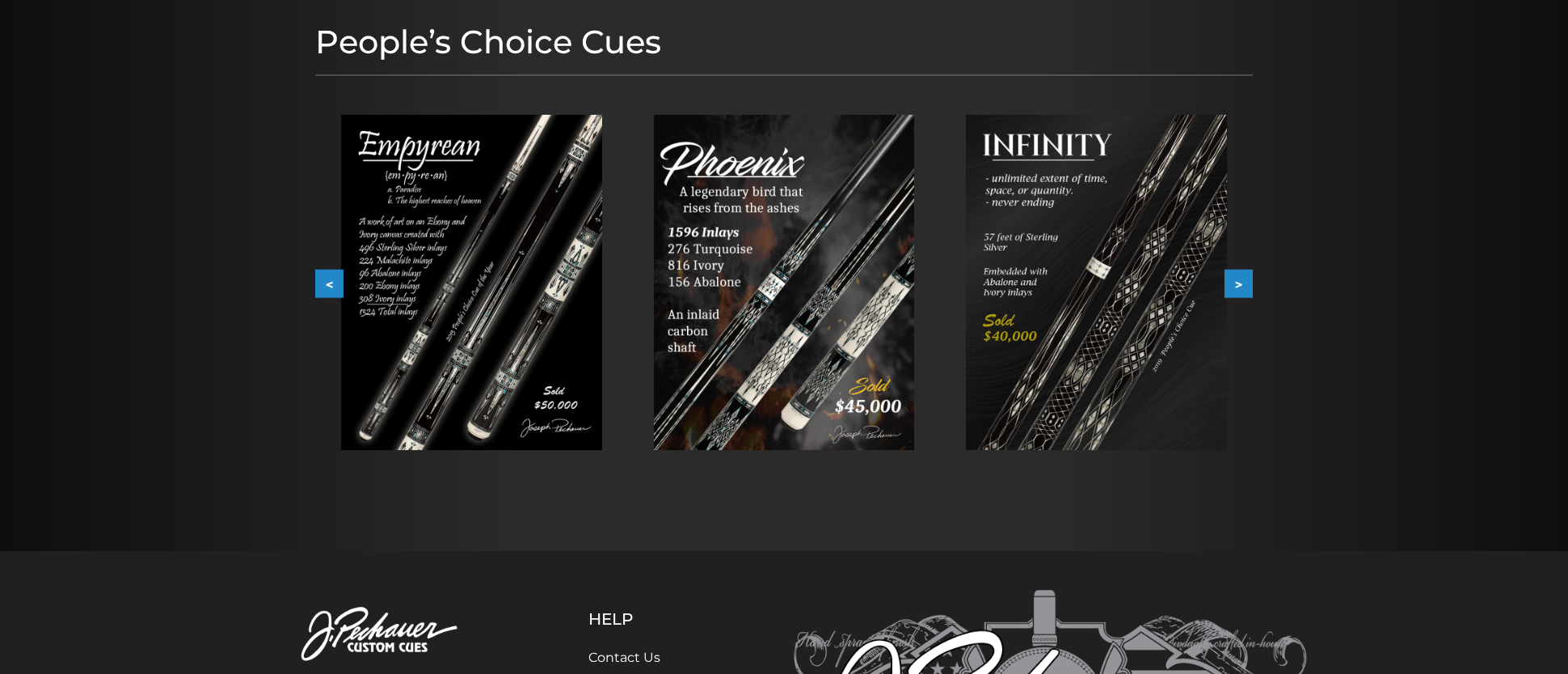
click at [338, 277] on button "<" at bounding box center [329, 284] width 28 height 28
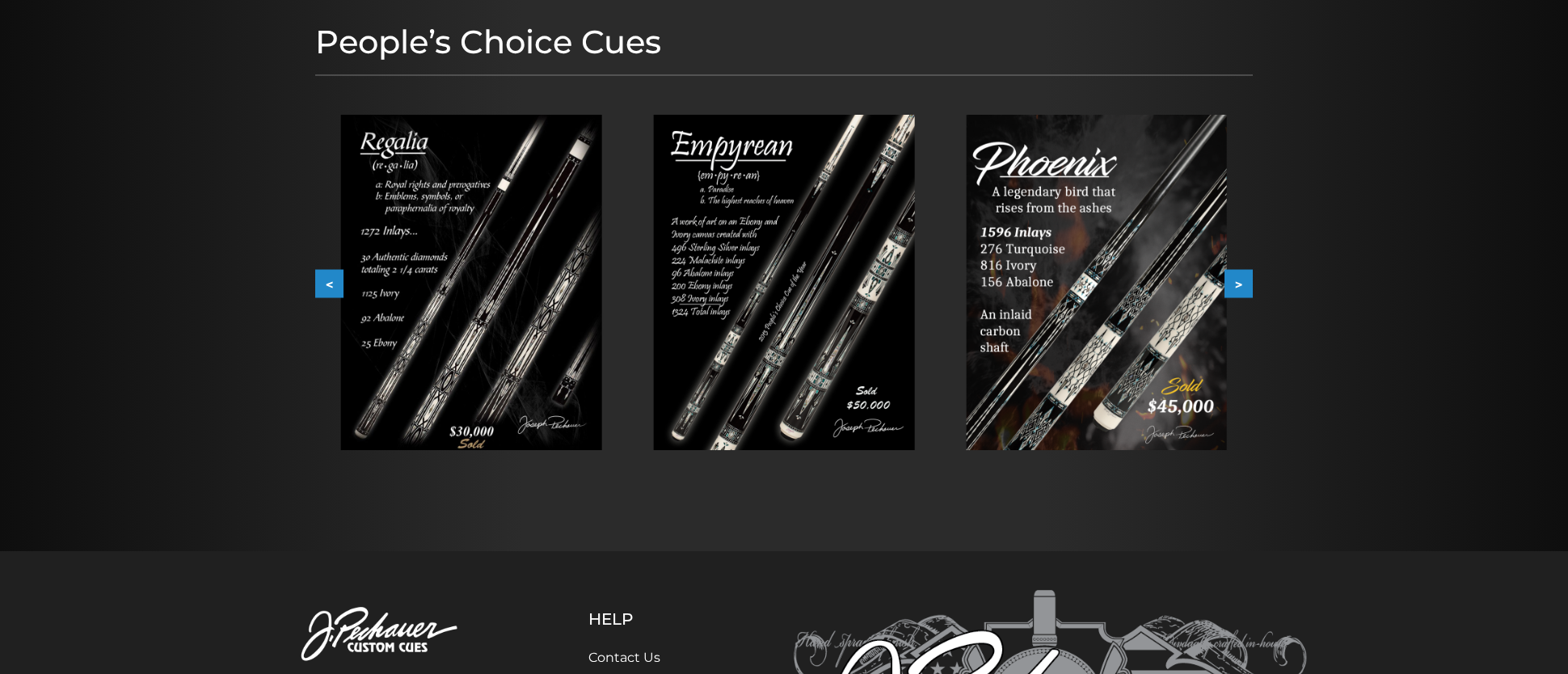
click at [338, 277] on button "<" at bounding box center [329, 284] width 28 height 28
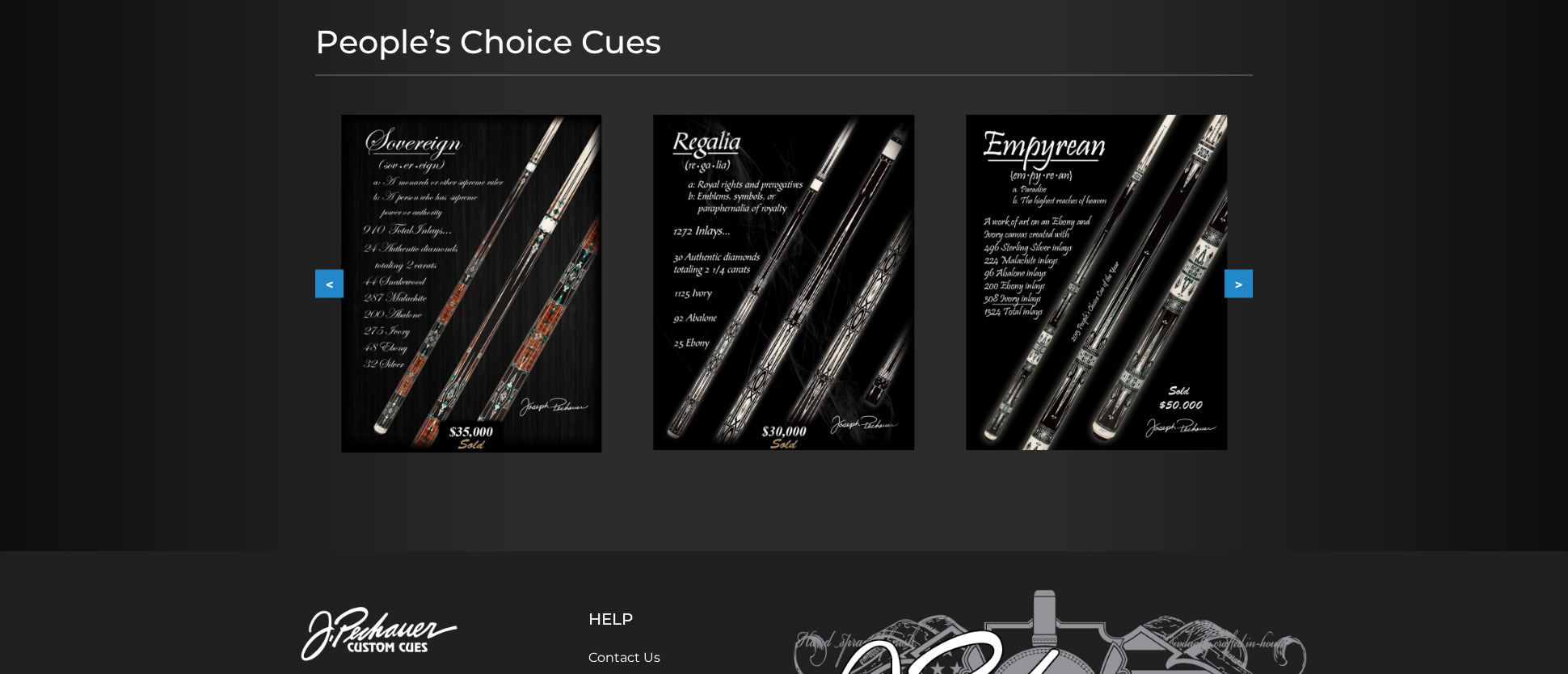
click at [337, 277] on button "<" at bounding box center [329, 284] width 28 height 28
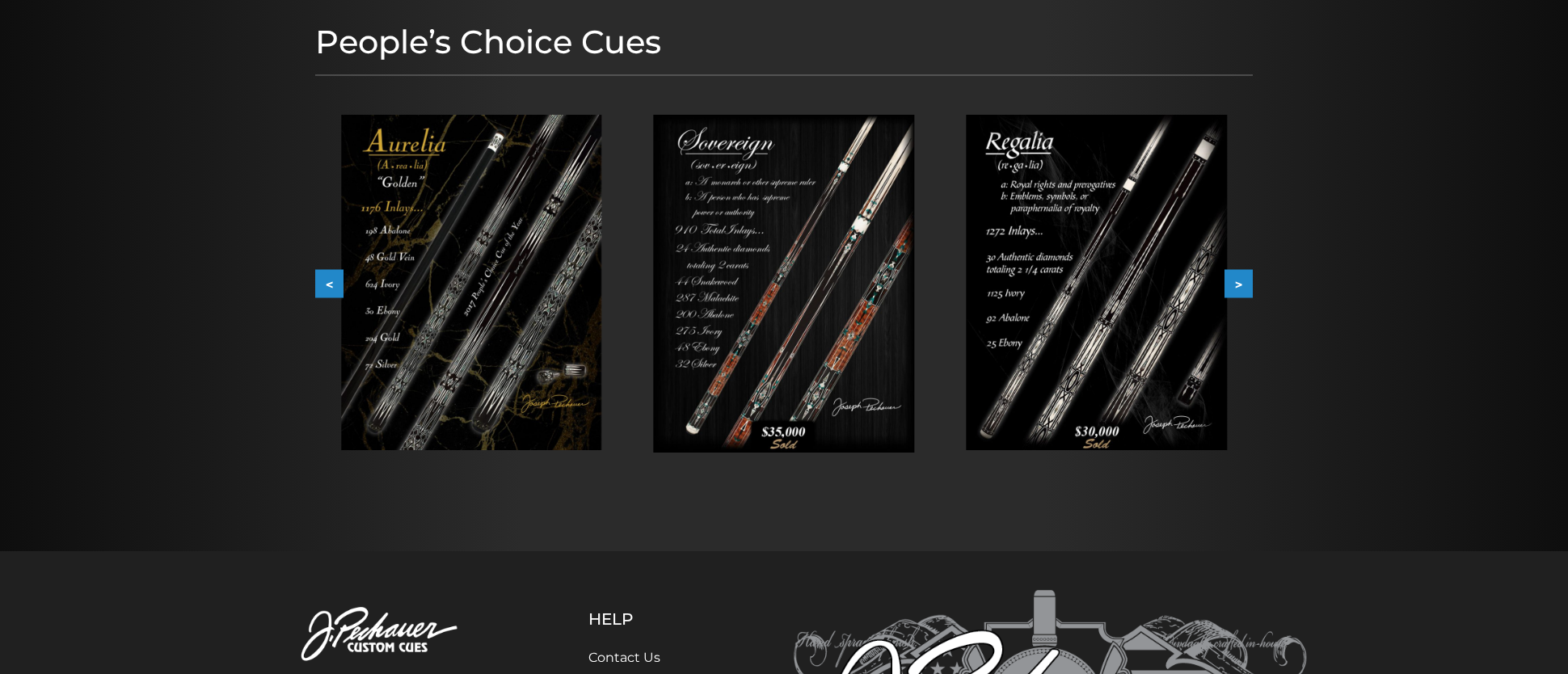
click at [337, 277] on button "<" at bounding box center [329, 284] width 28 height 28
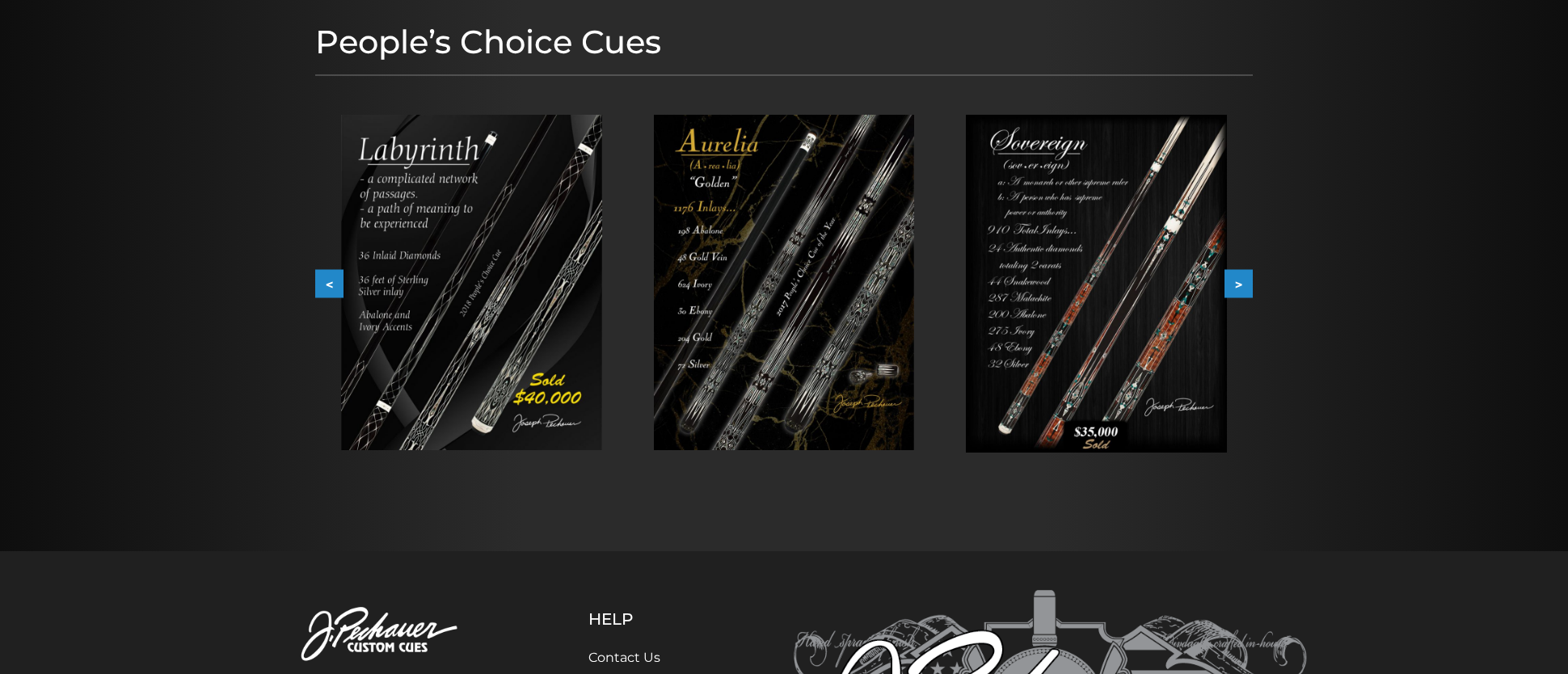
click at [337, 277] on button "<" at bounding box center [329, 284] width 28 height 28
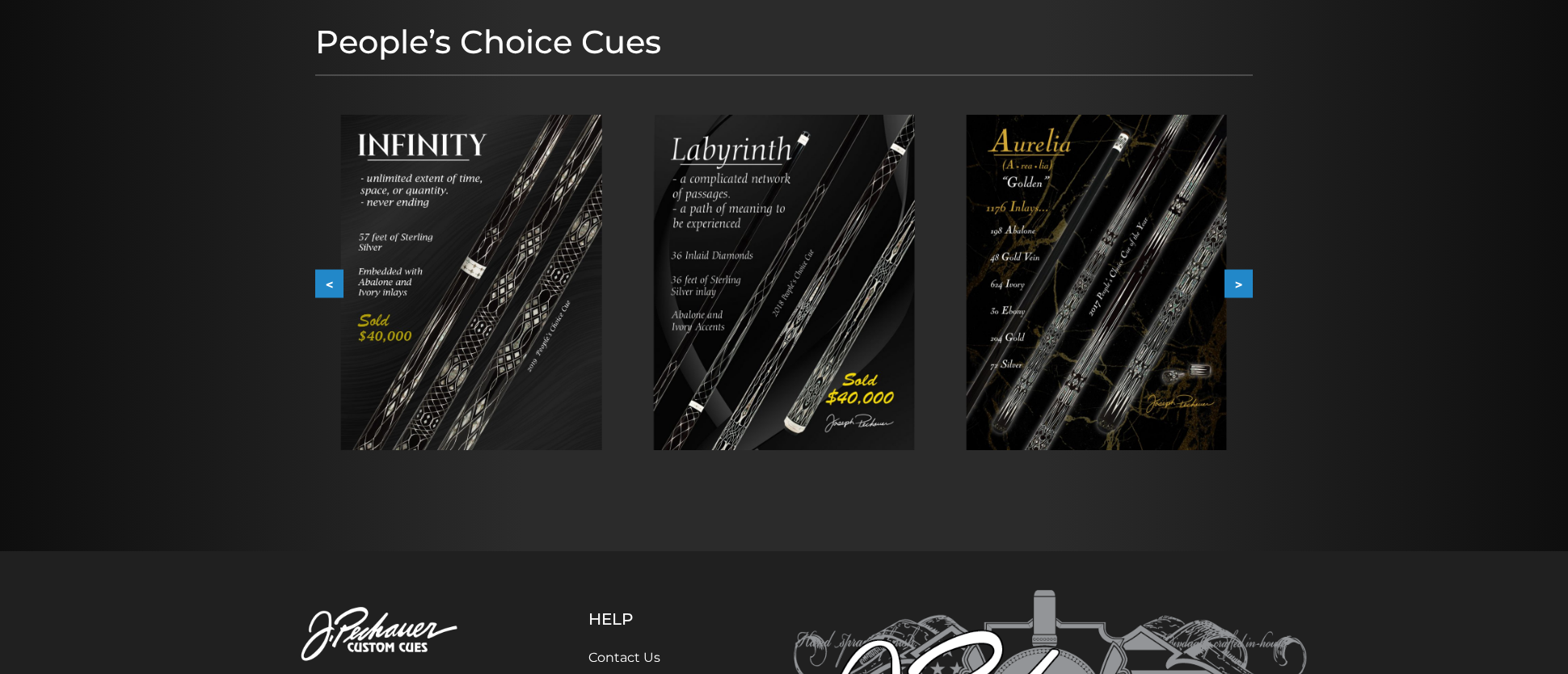
click at [337, 277] on button "<" at bounding box center [329, 284] width 28 height 28
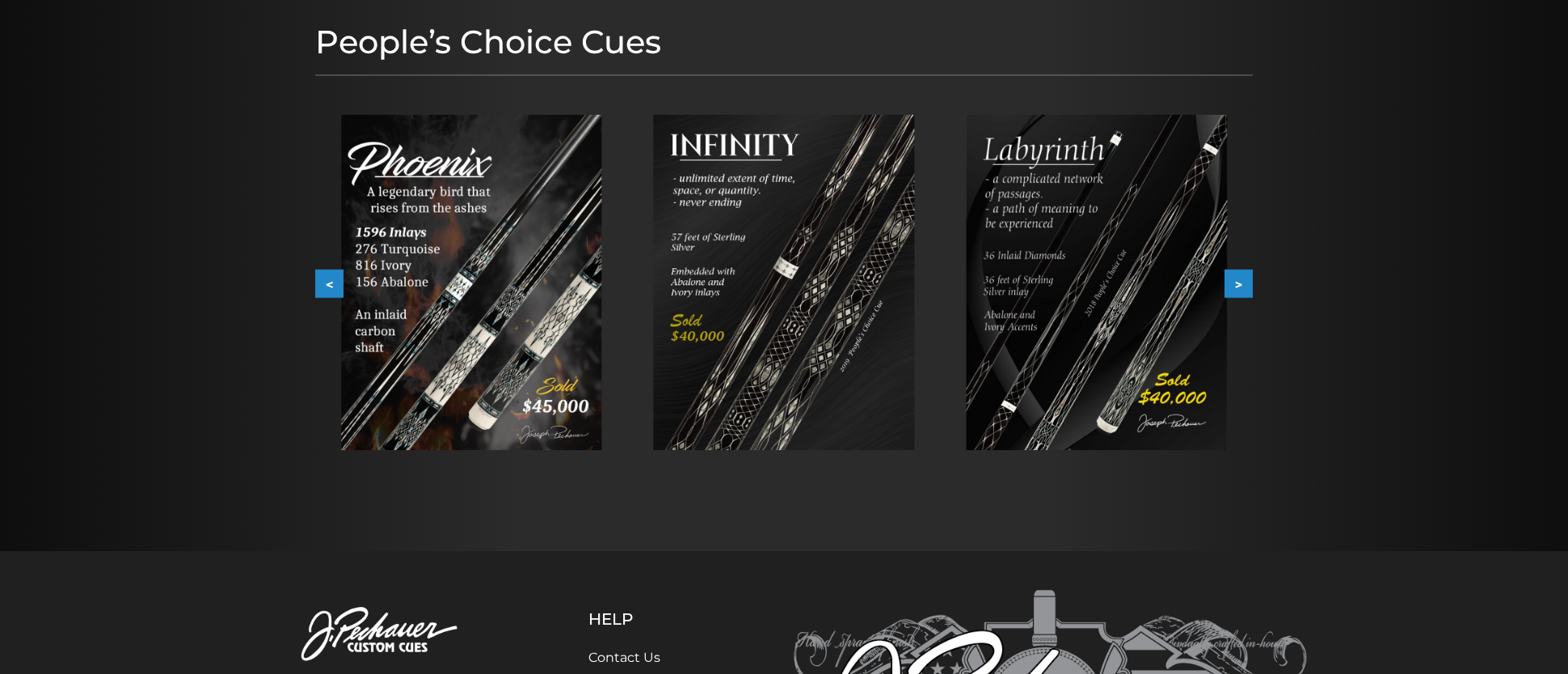
click at [337, 277] on button "<" at bounding box center [329, 284] width 28 height 28
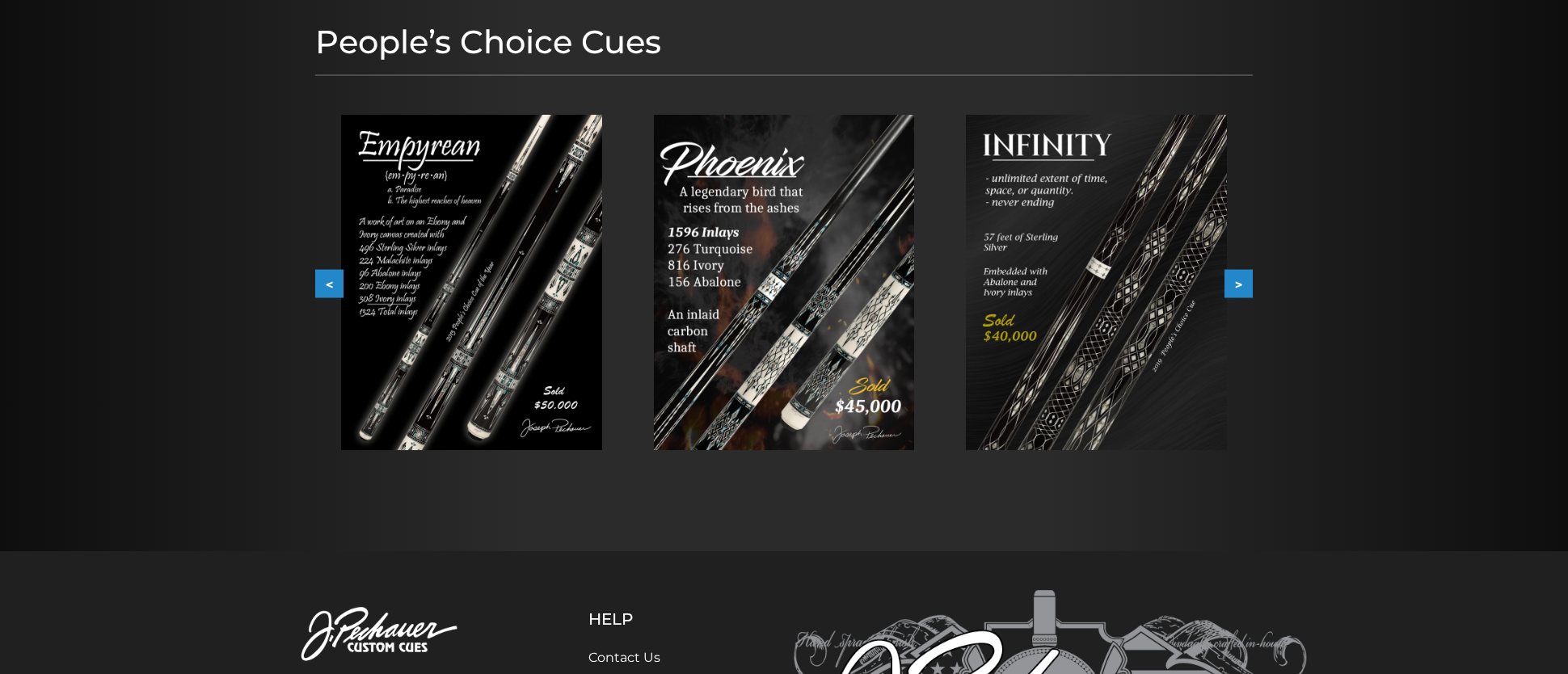
click at [337, 277] on button "<" at bounding box center [329, 284] width 28 height 28
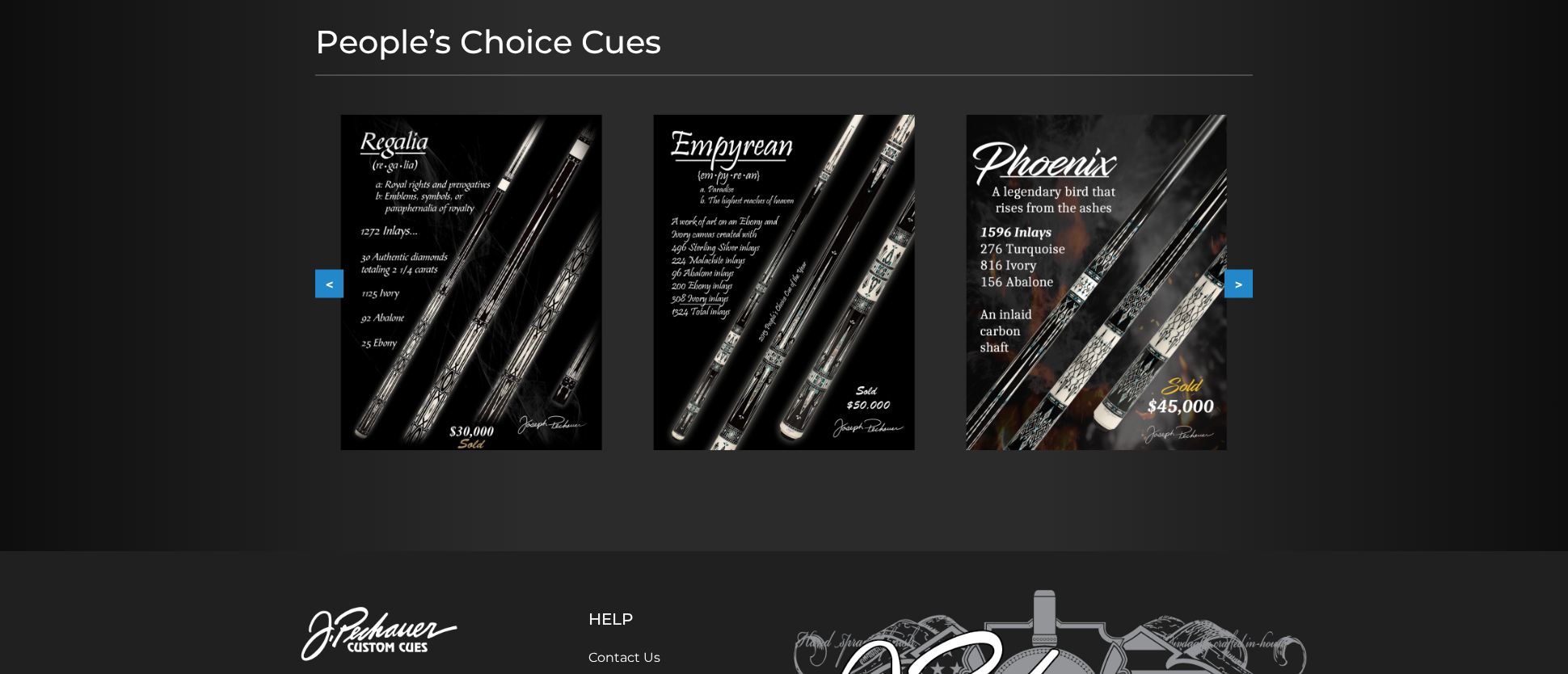
click at [337, 277] on button "<" at bounding box center [329, 284] width 28 height 28
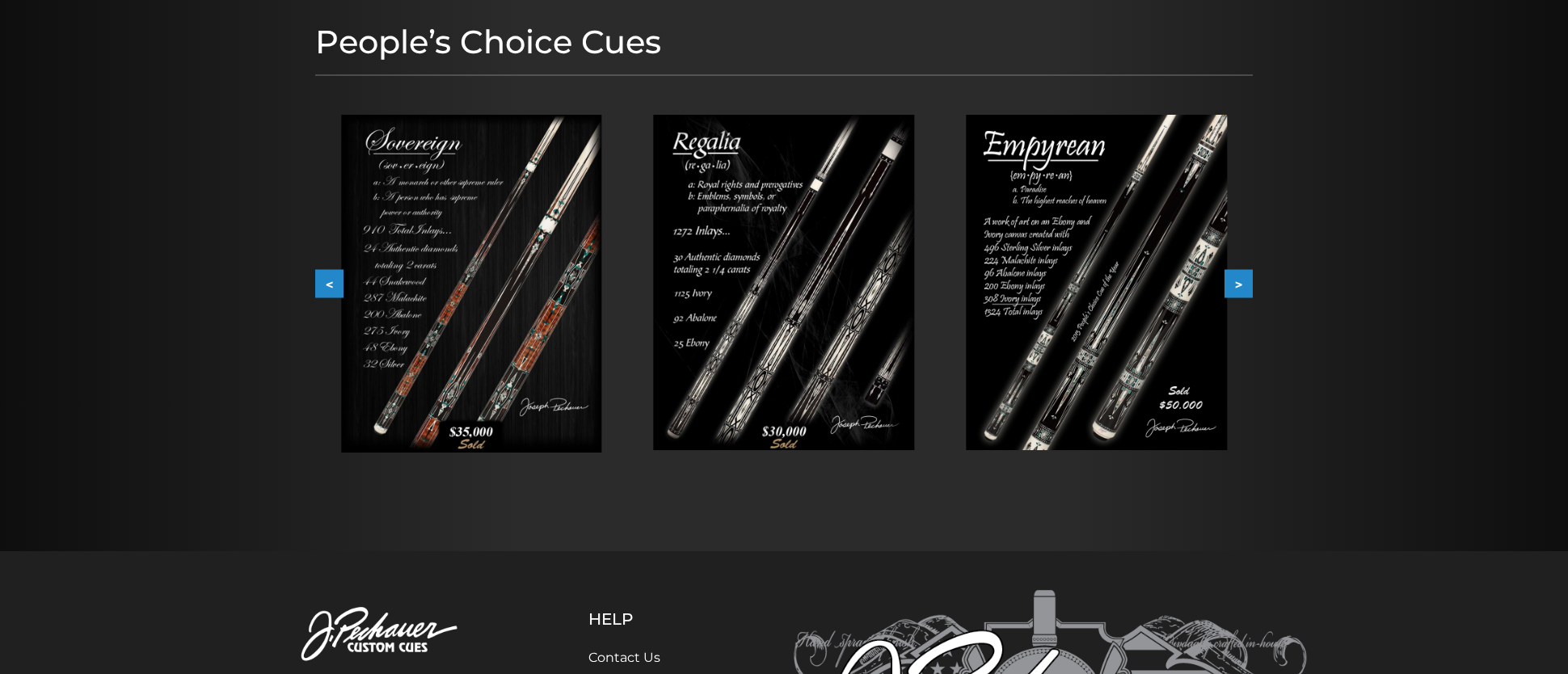
click at [337, 277] on button "<" at bounding box center [329, 284] width 28 height 28
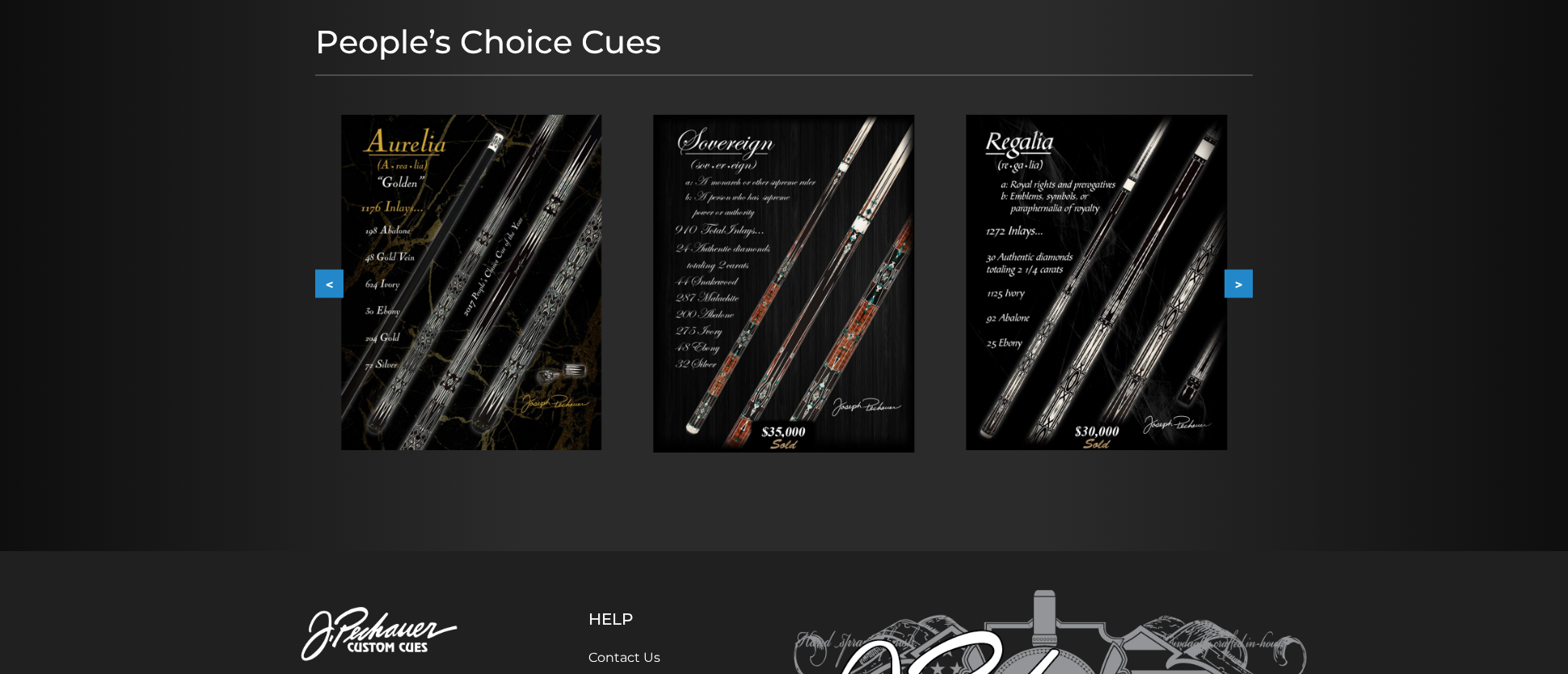
click at [337, 277] on button "<" at bounding box center [329, 284] width 28 height 28
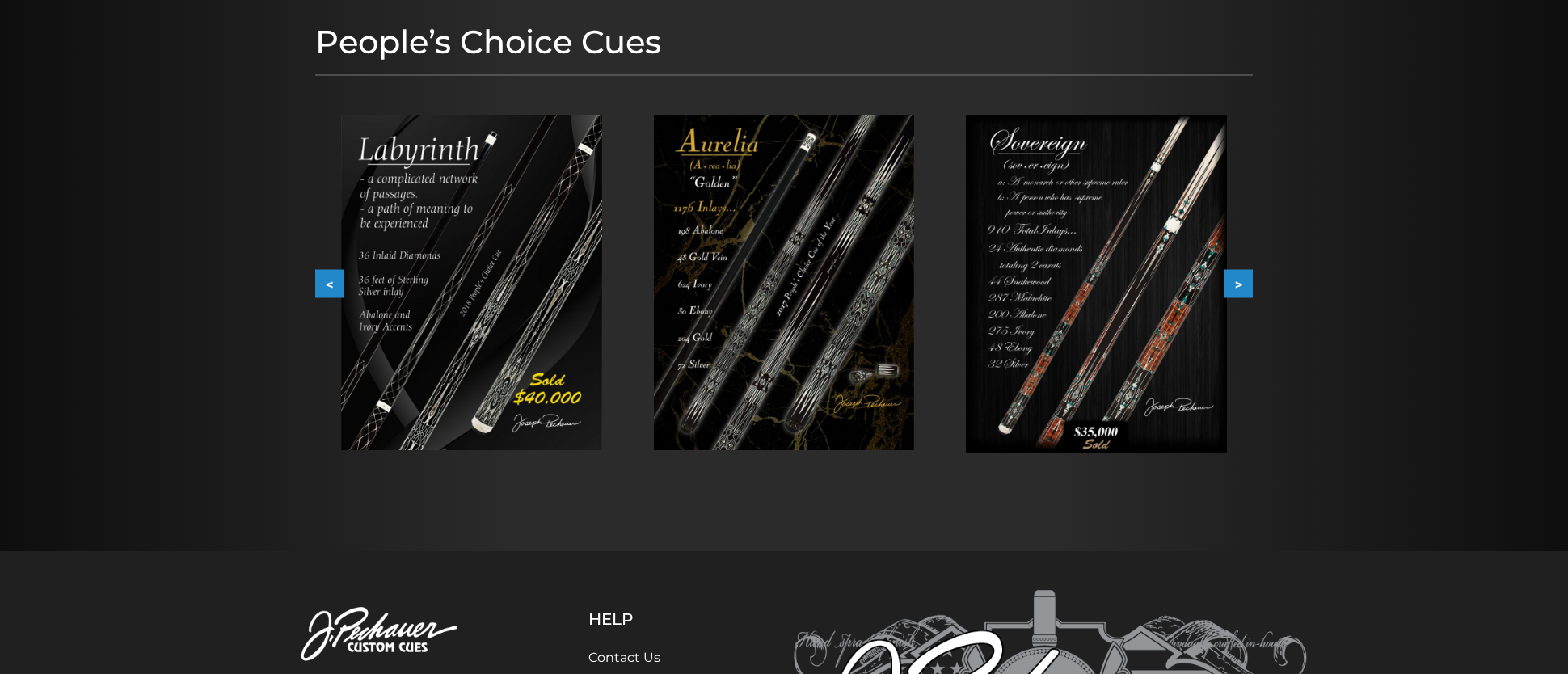
click at [337, 277] on button "<" at bounding box center [329, 284] width 28 height 28
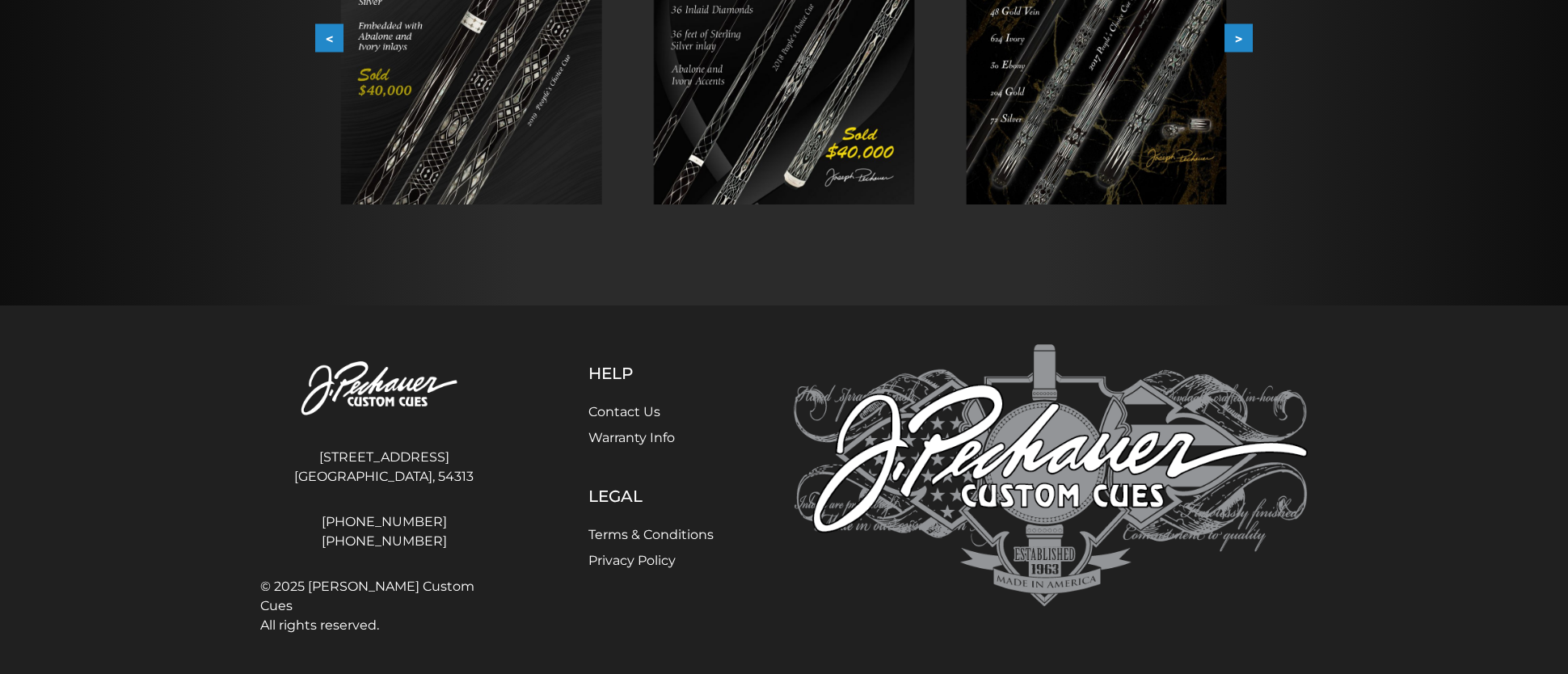
scroll to position [0, 0]
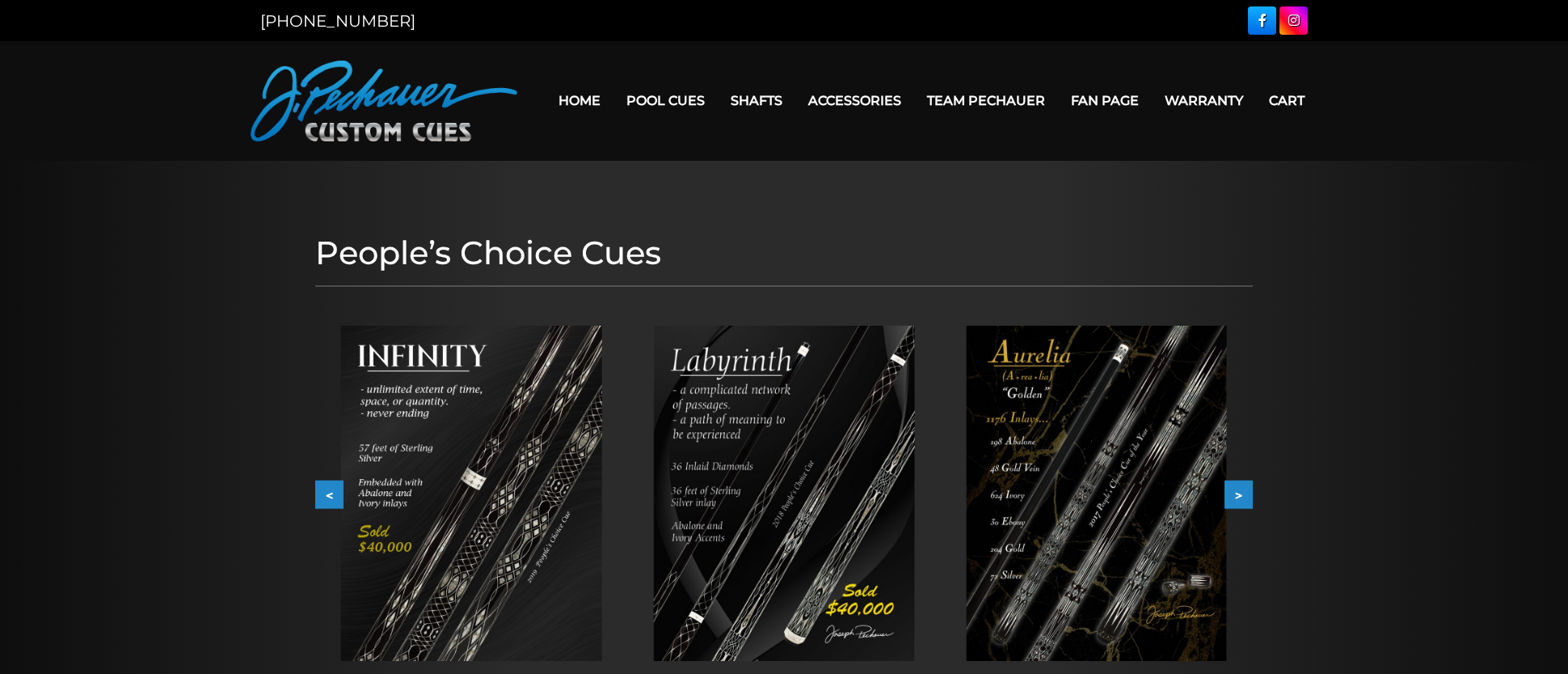
click at [1167, 146] on header "MENU Home Pool Cues Celebration Cue JP Series (T) – NEW Pro Series (R) – NEW Ch…" at bounding box center [784, 101] width 1568 height 120
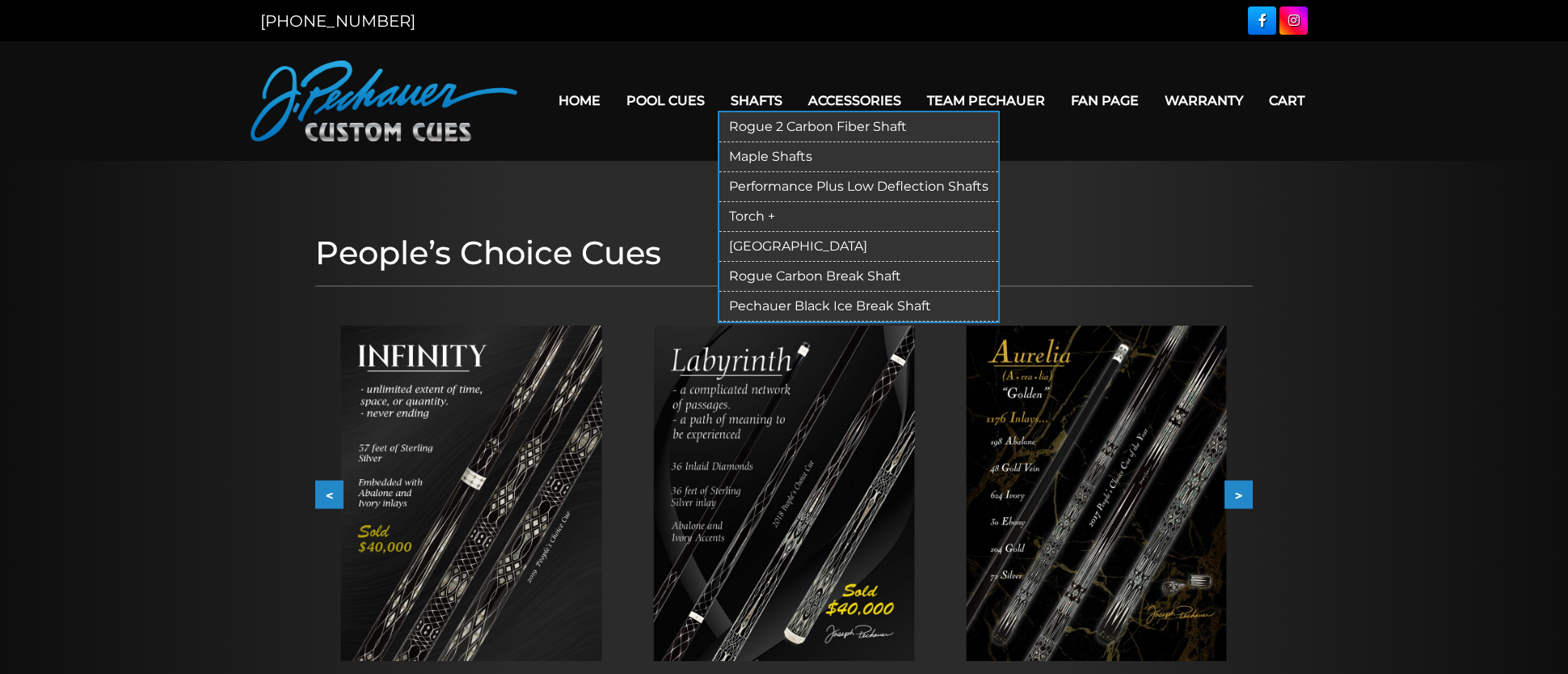
click at [805, 129] on link "Rogue 2 Carbon Fiber Shaft" at bounding box center [858, 126] width 278 height 30
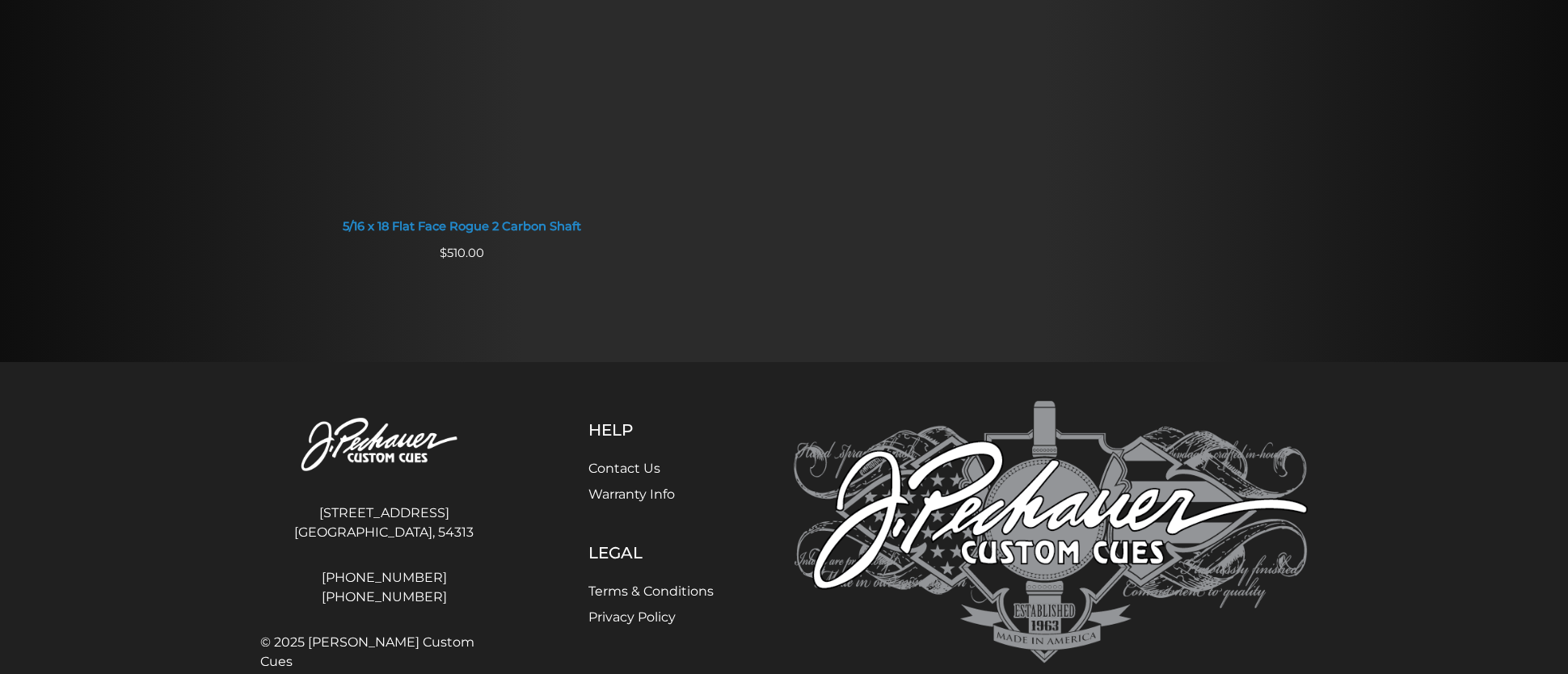
scroll to position [1698, 0]
